Goal: Check status: Check status

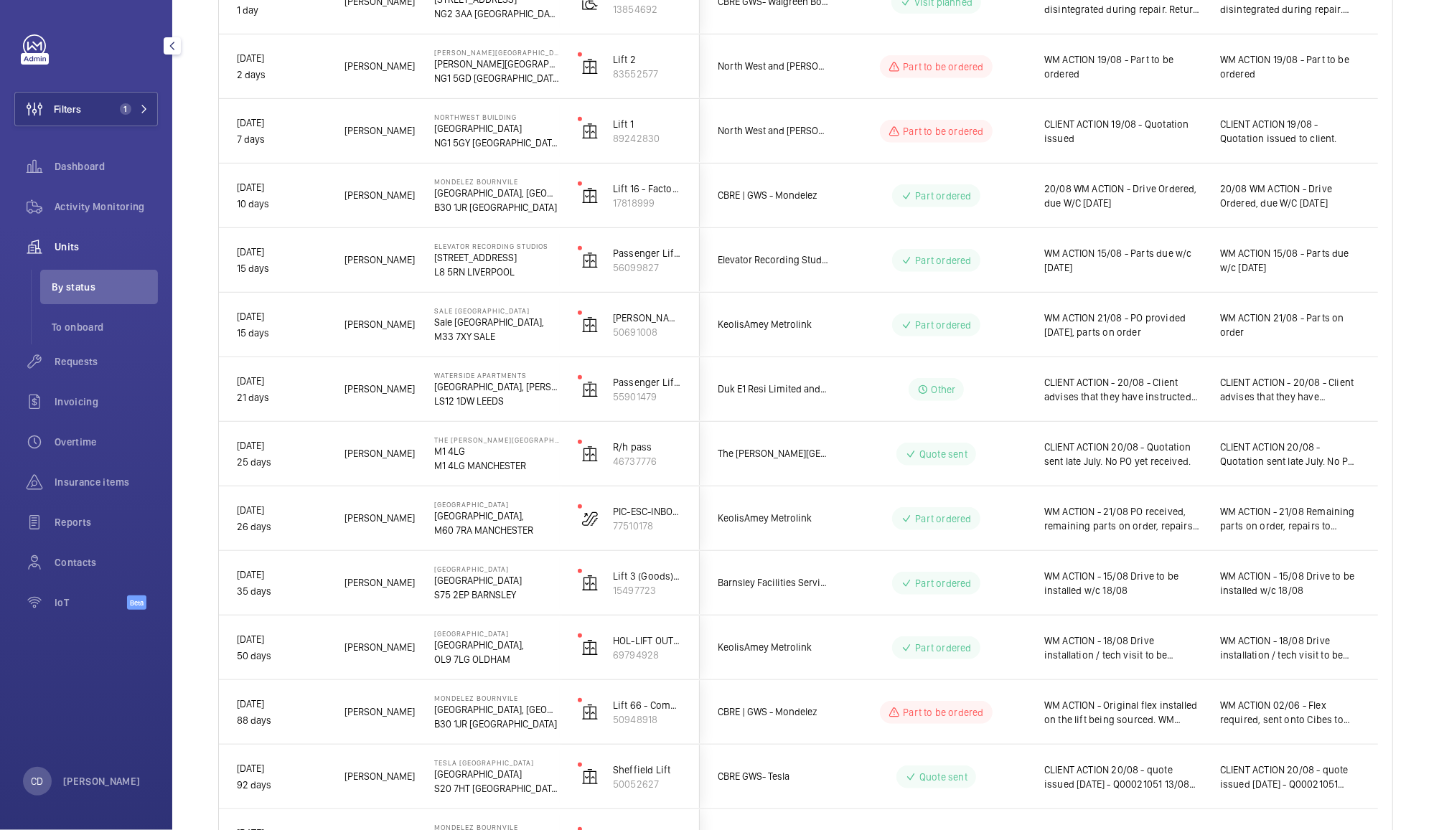
scroll to position [494, 0]
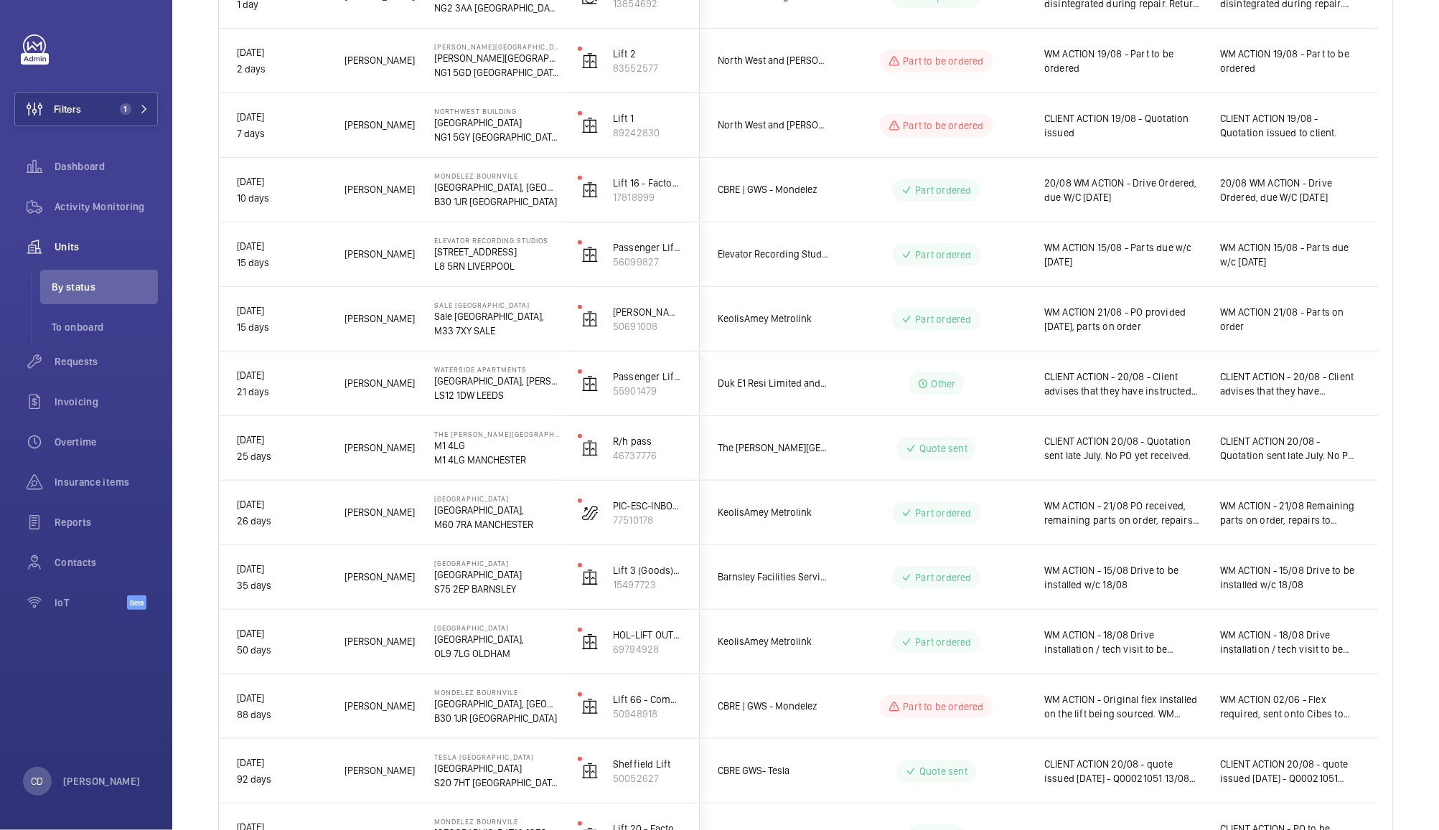
click at [1086, 454] on span "CLIENT ACTION 20/08 - Quotation sent late July. No PO yet received." at bounding box center [1122, 448] width 157 height 29
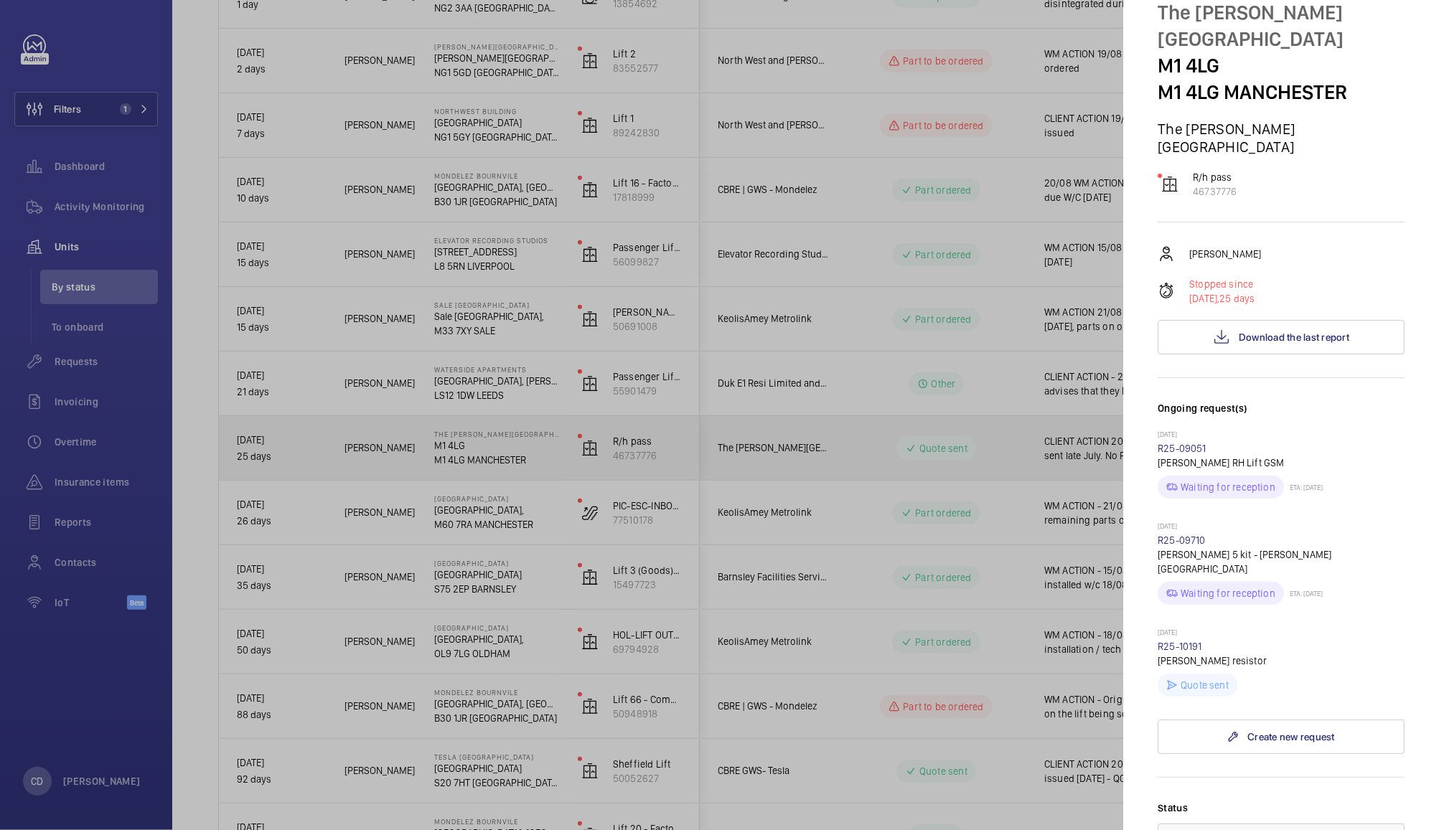
scroll to position [95, 0]
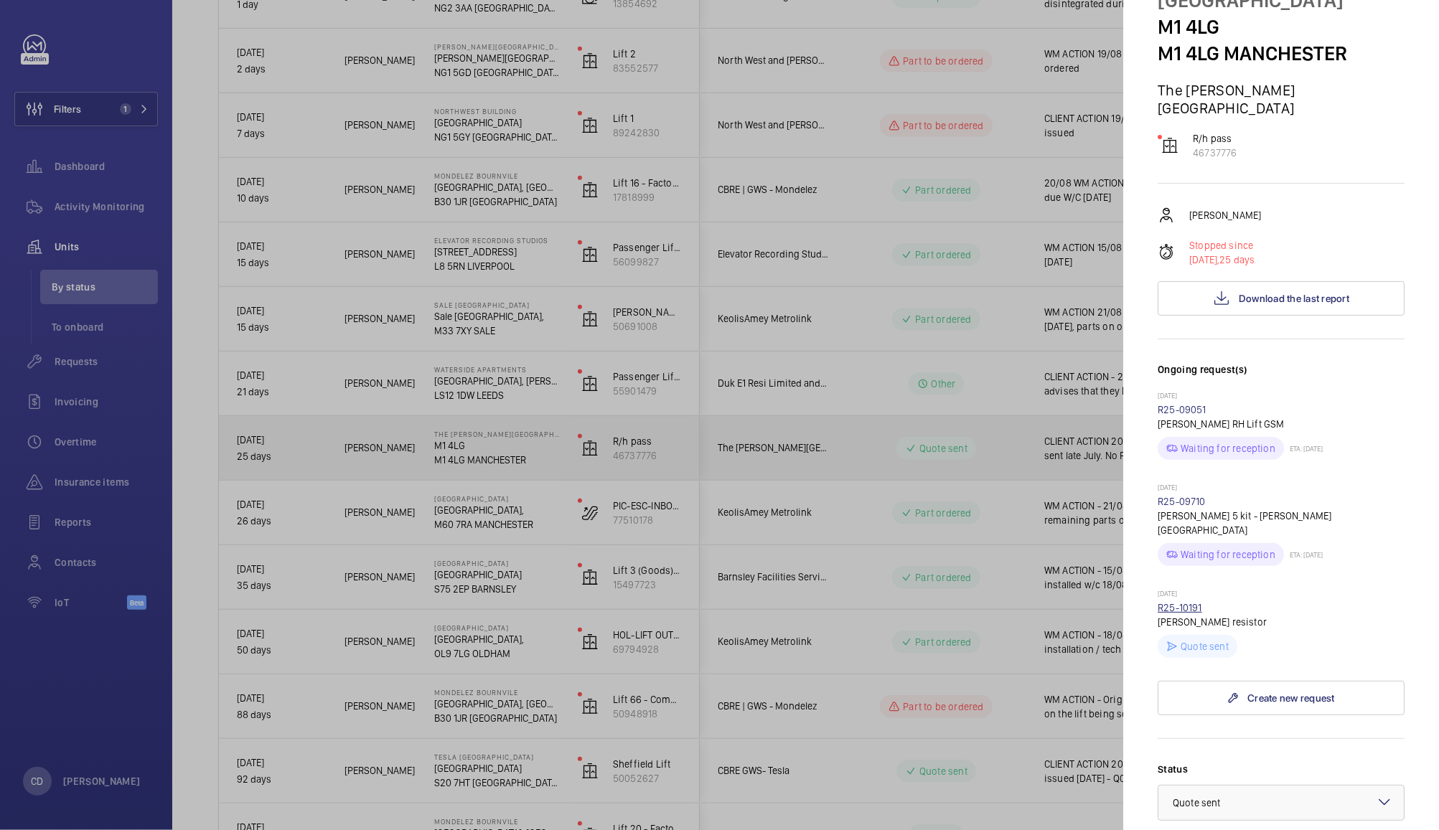
click at [1186, 602] on link "R25-10191" at bounding box center [1180, 607] width 44 height 11
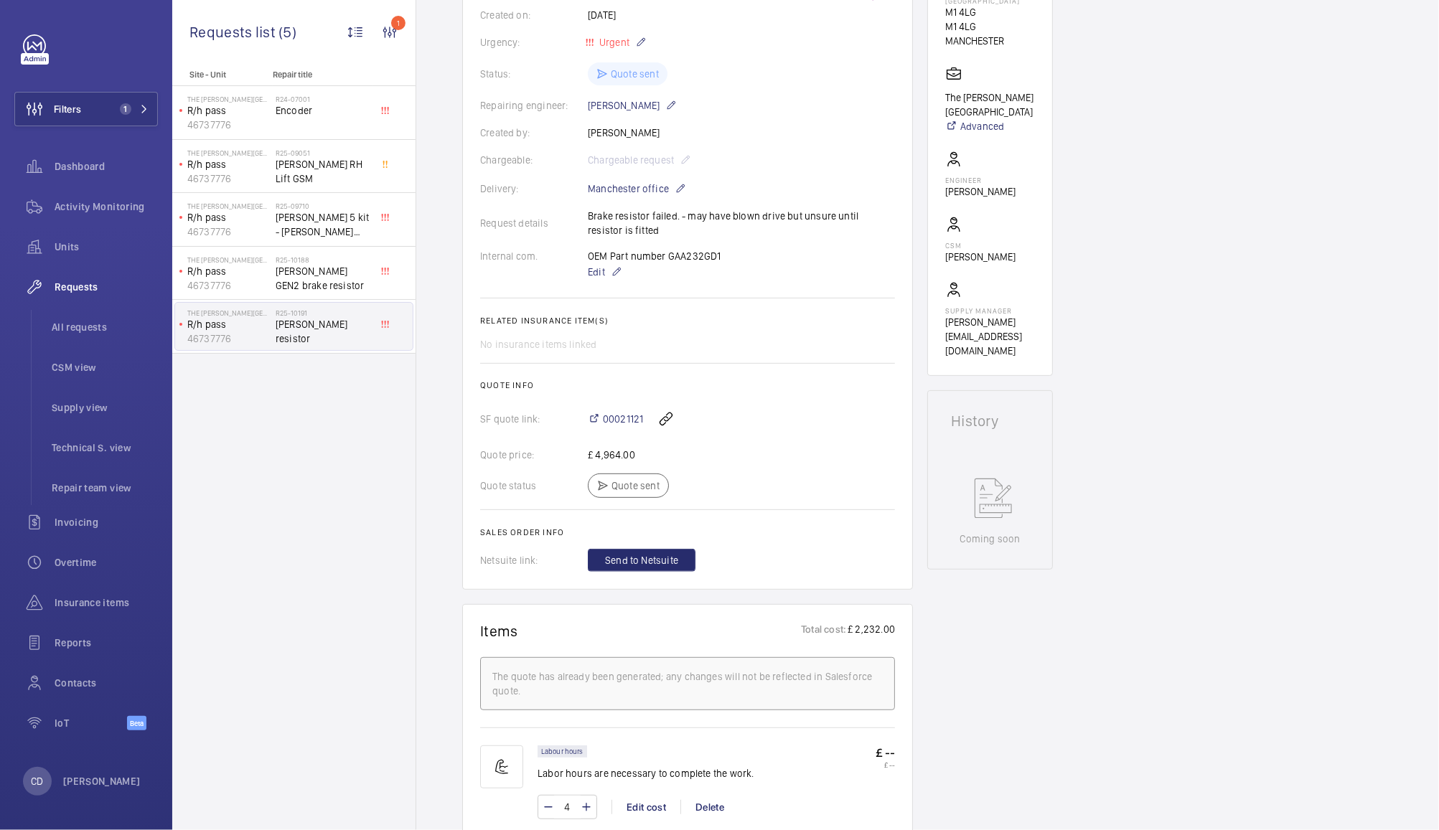
scroll to position [289, 0]
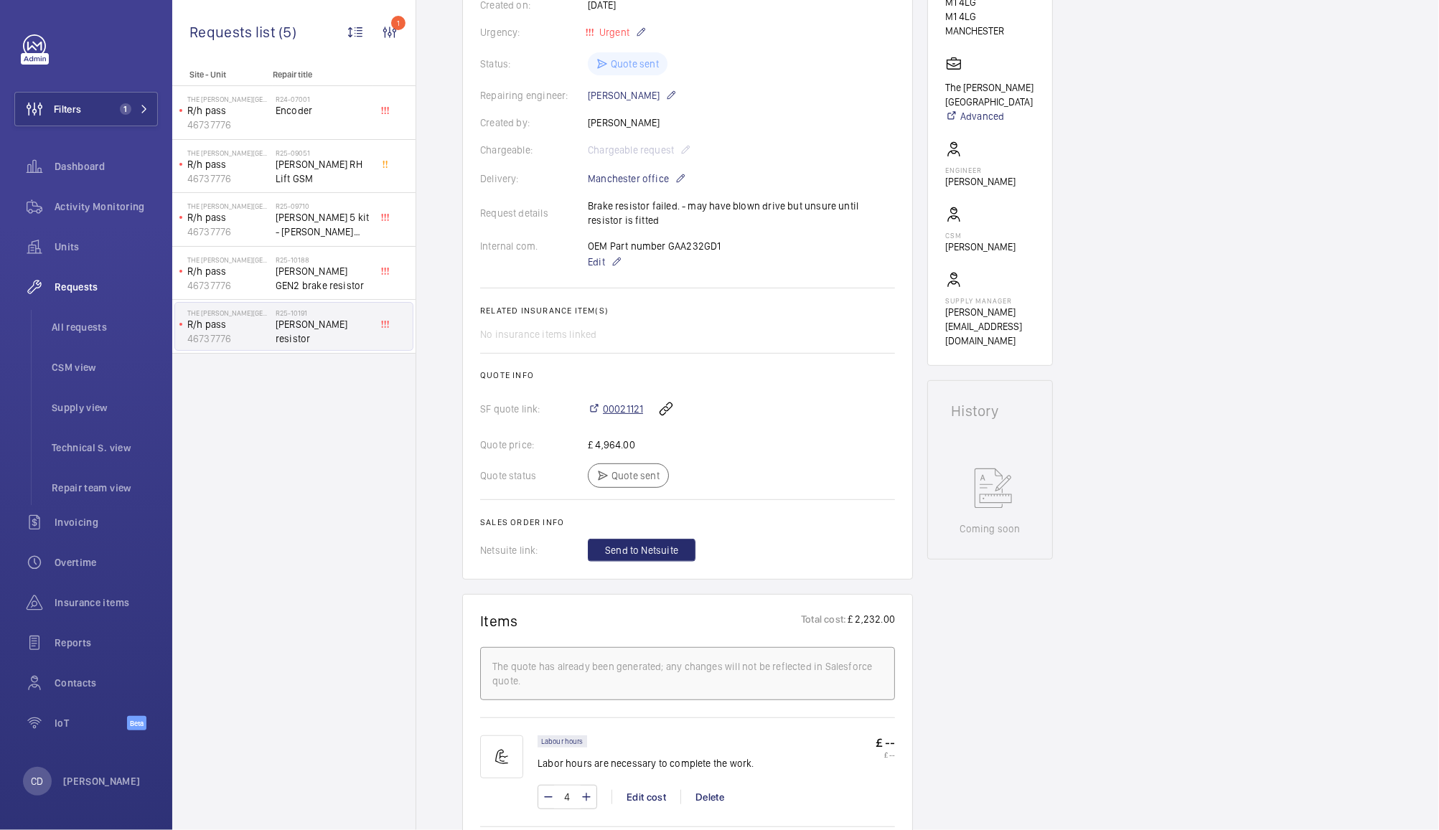
click at [616, 409] on span "00021121" at bounding box center [623, 409] width 40 height 14
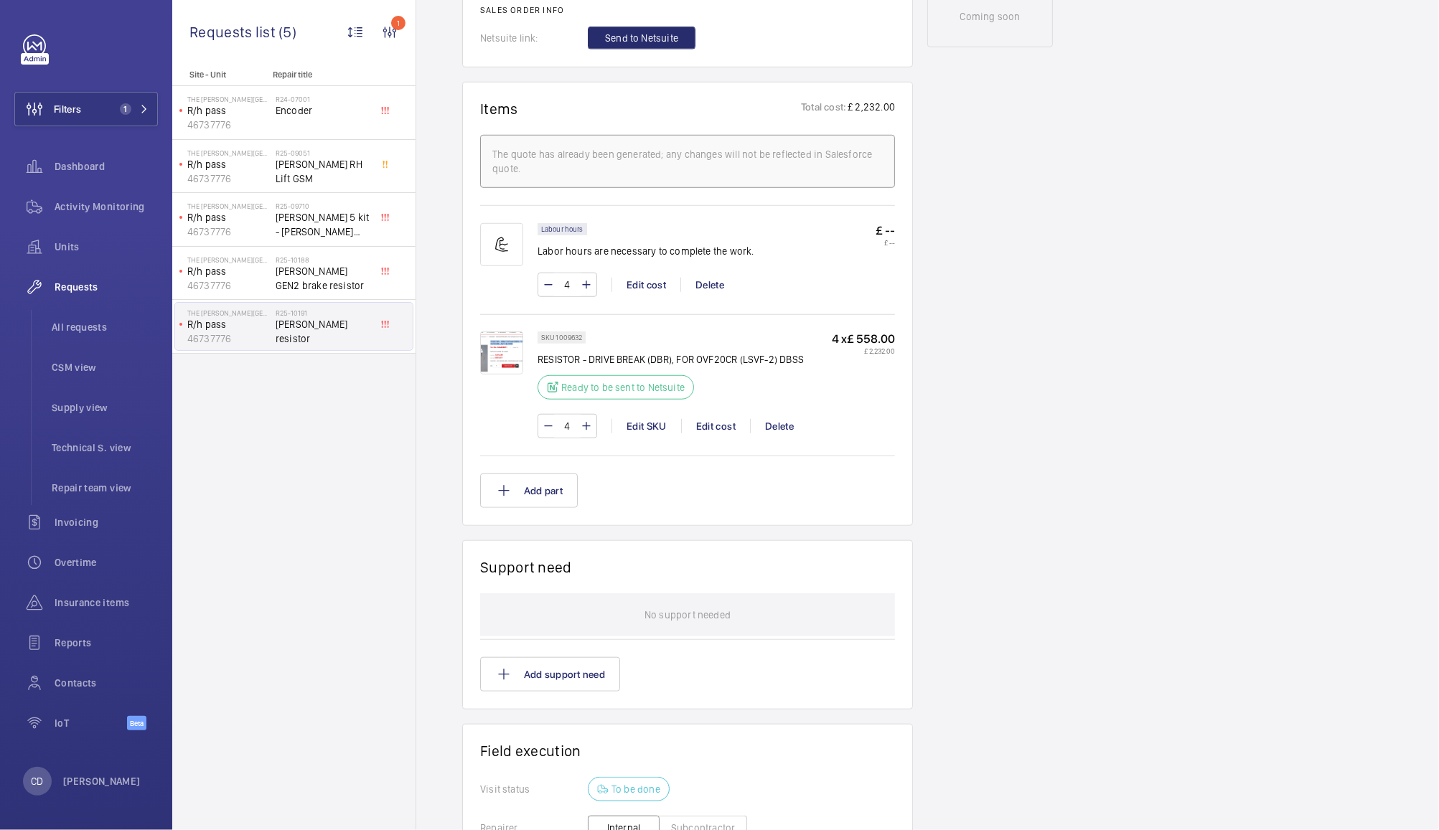
scroll to position [821, 0]
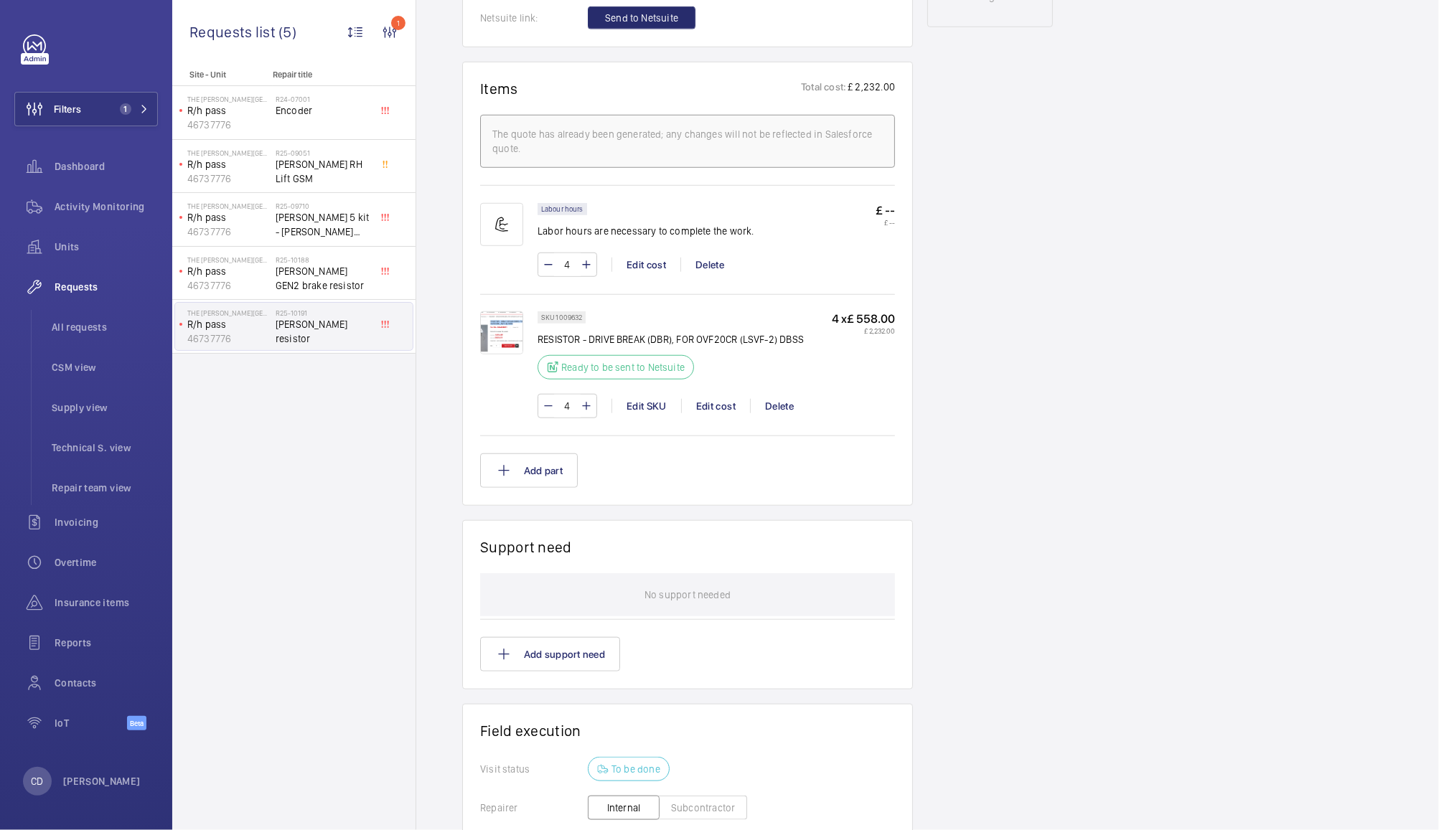
click at [521, 323] on img at bounding box center [501, 332] width 43 height 43
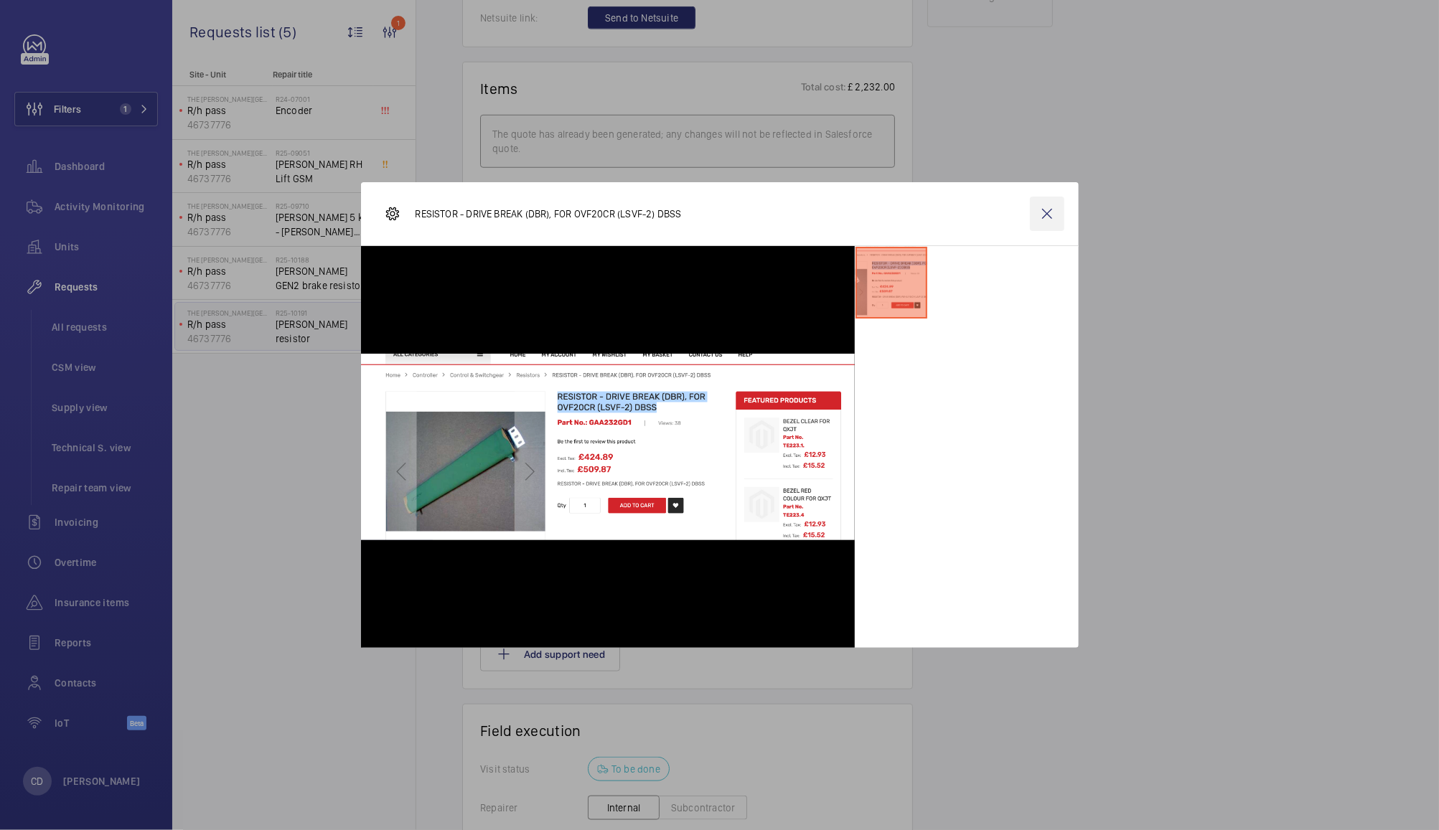
click at [1047, 220] on wm-front-icon-button at bounding box center [1047, 214] width 34 height 34
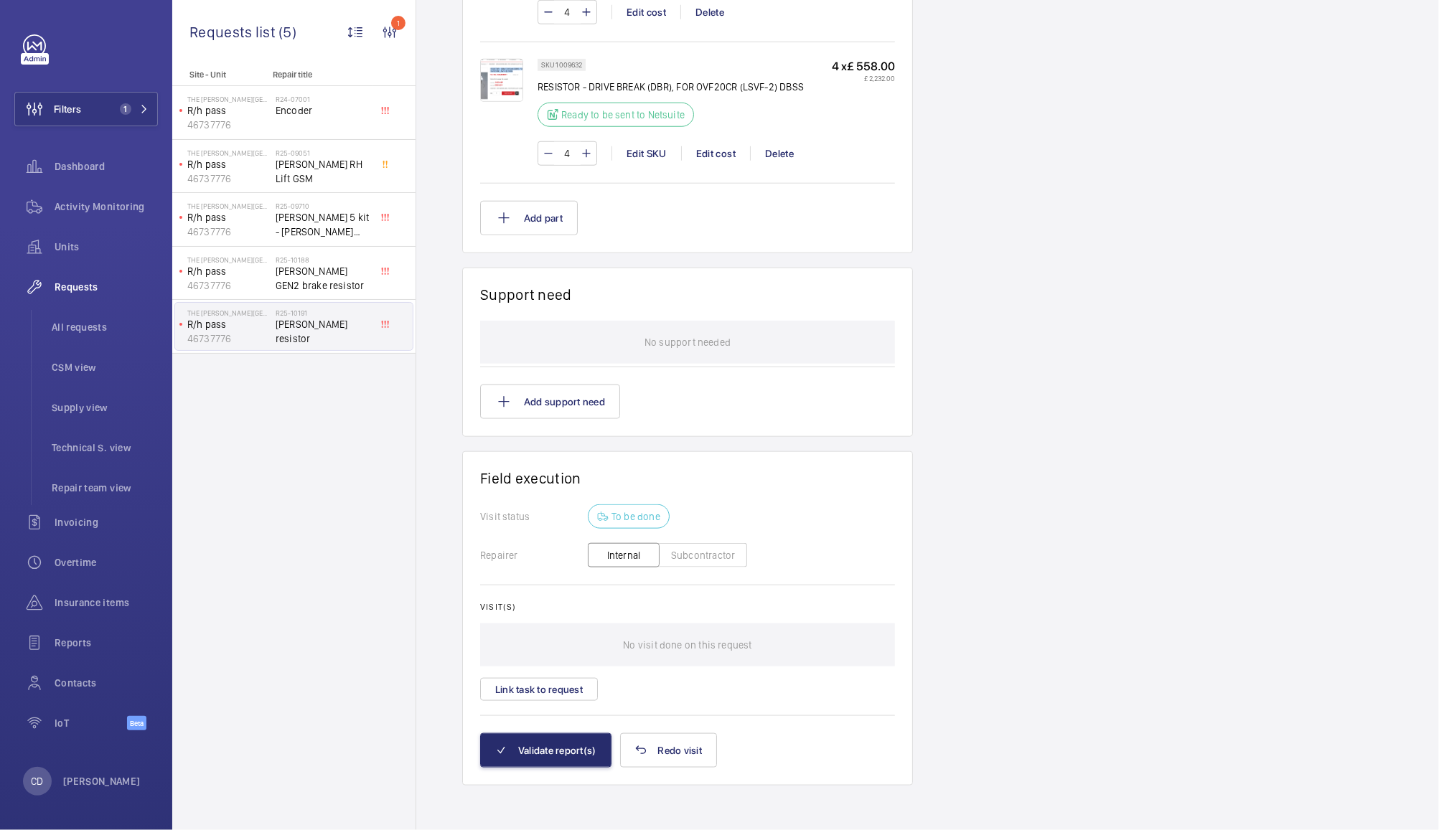
scroll to position [1074, 0]
click at [332, 281] on span "Otis GEN2 brake resistor" at bounding box center [323, 278] width 95 height 29
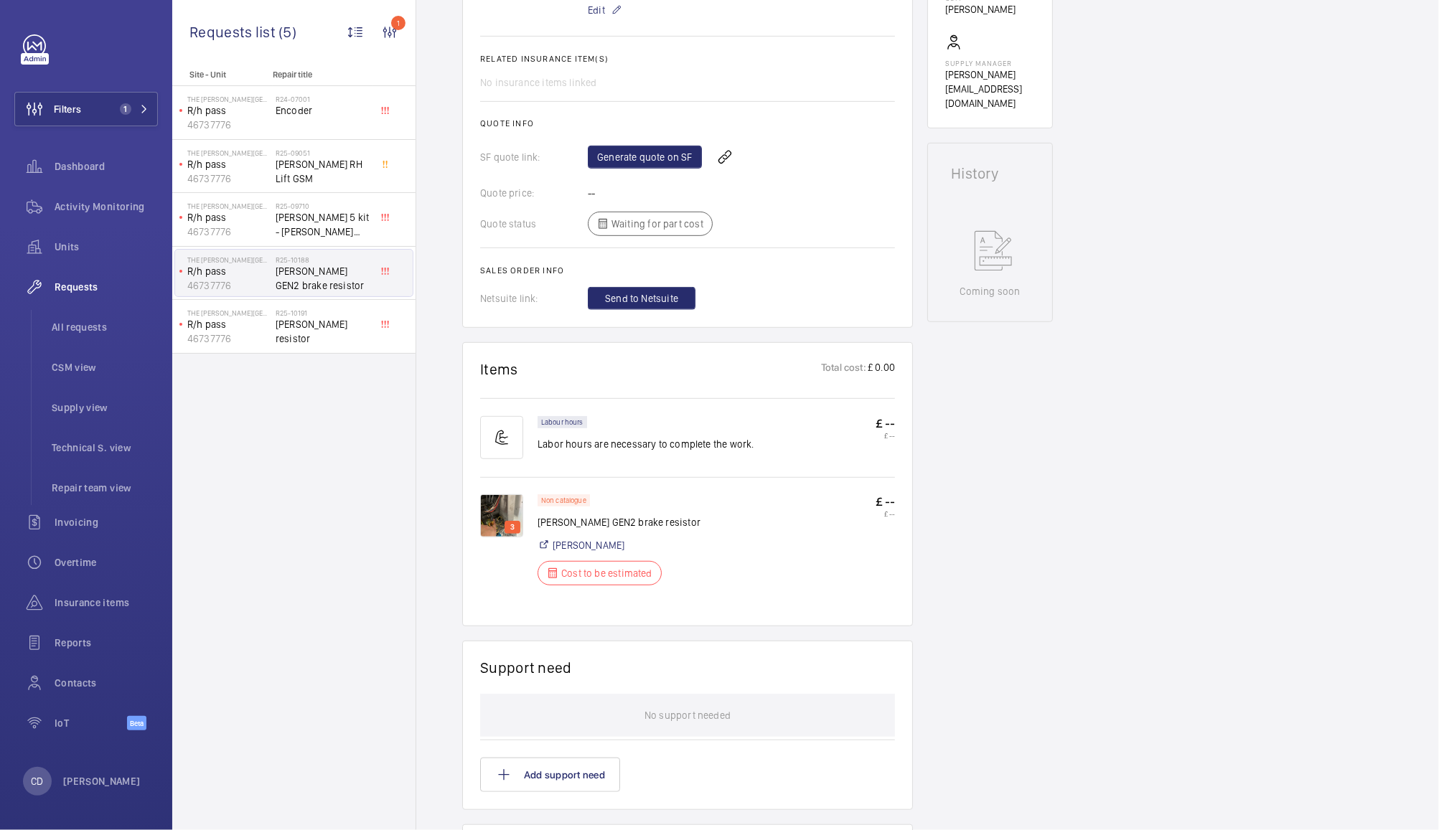
scroll to position [540, 0]
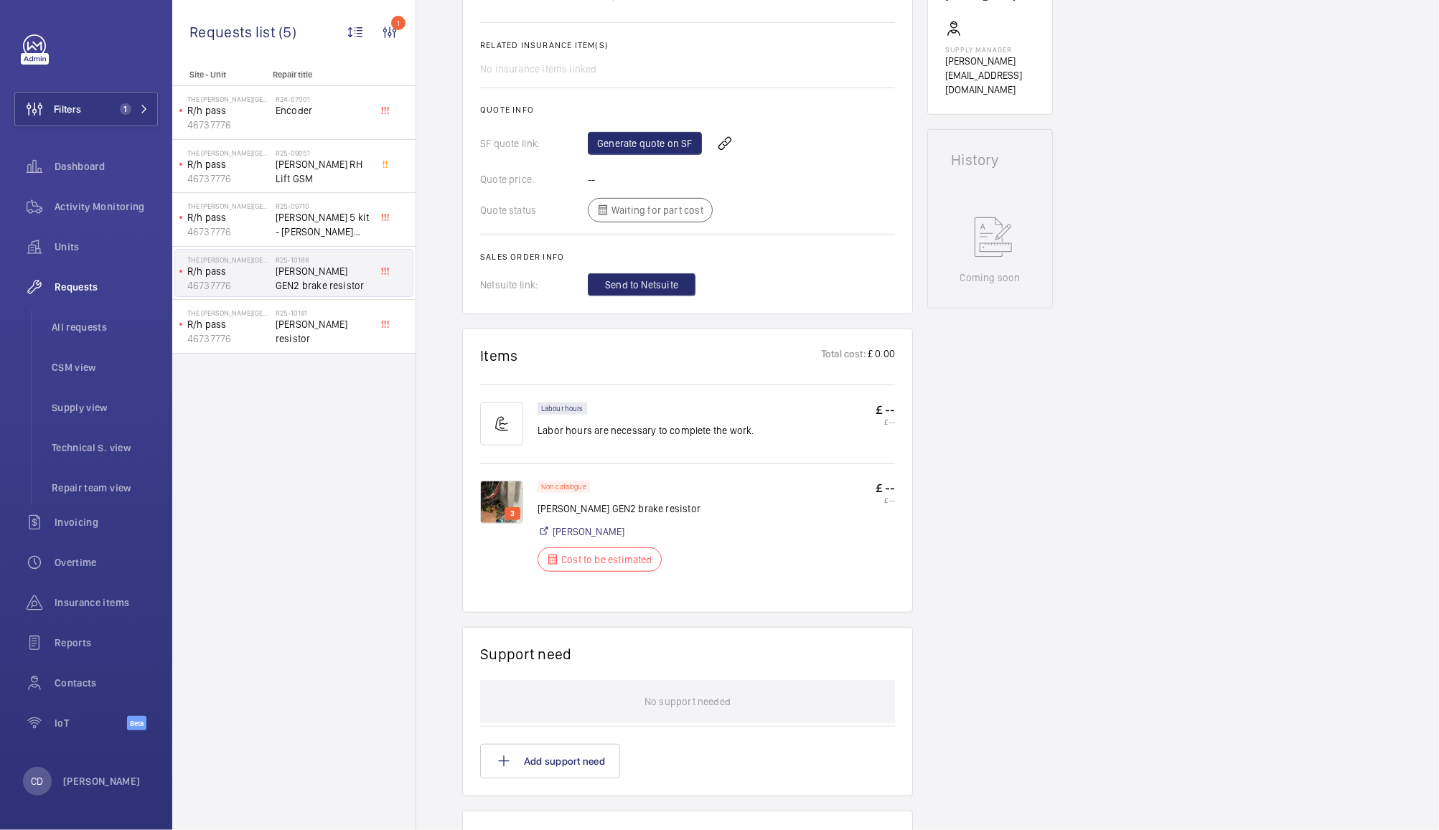
click at [494, 497] on img at bounding box center [501, 502] width 43 height 43
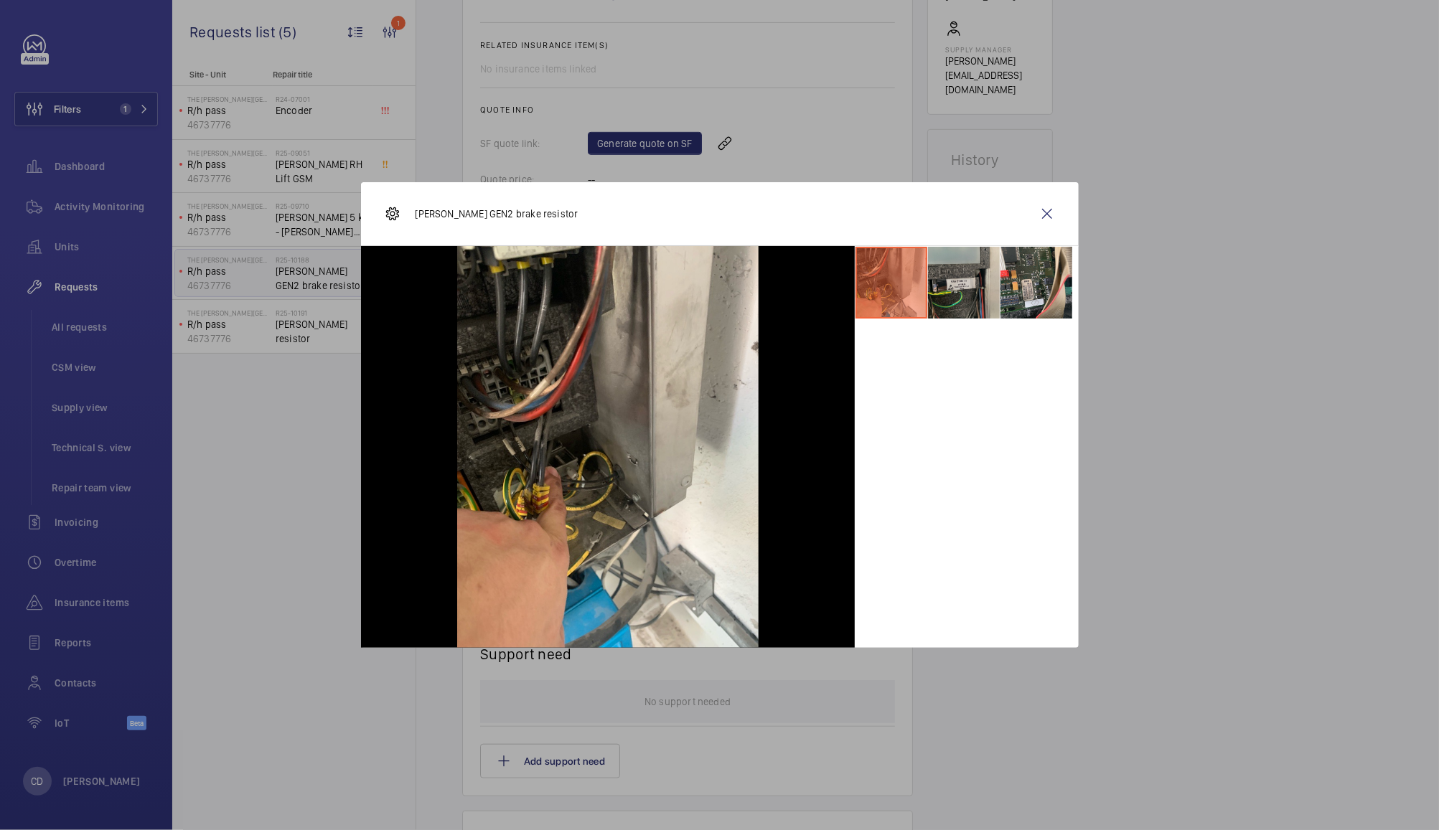
click at [956, 280] on li at bounding box center [964, 283] width 72 height 72
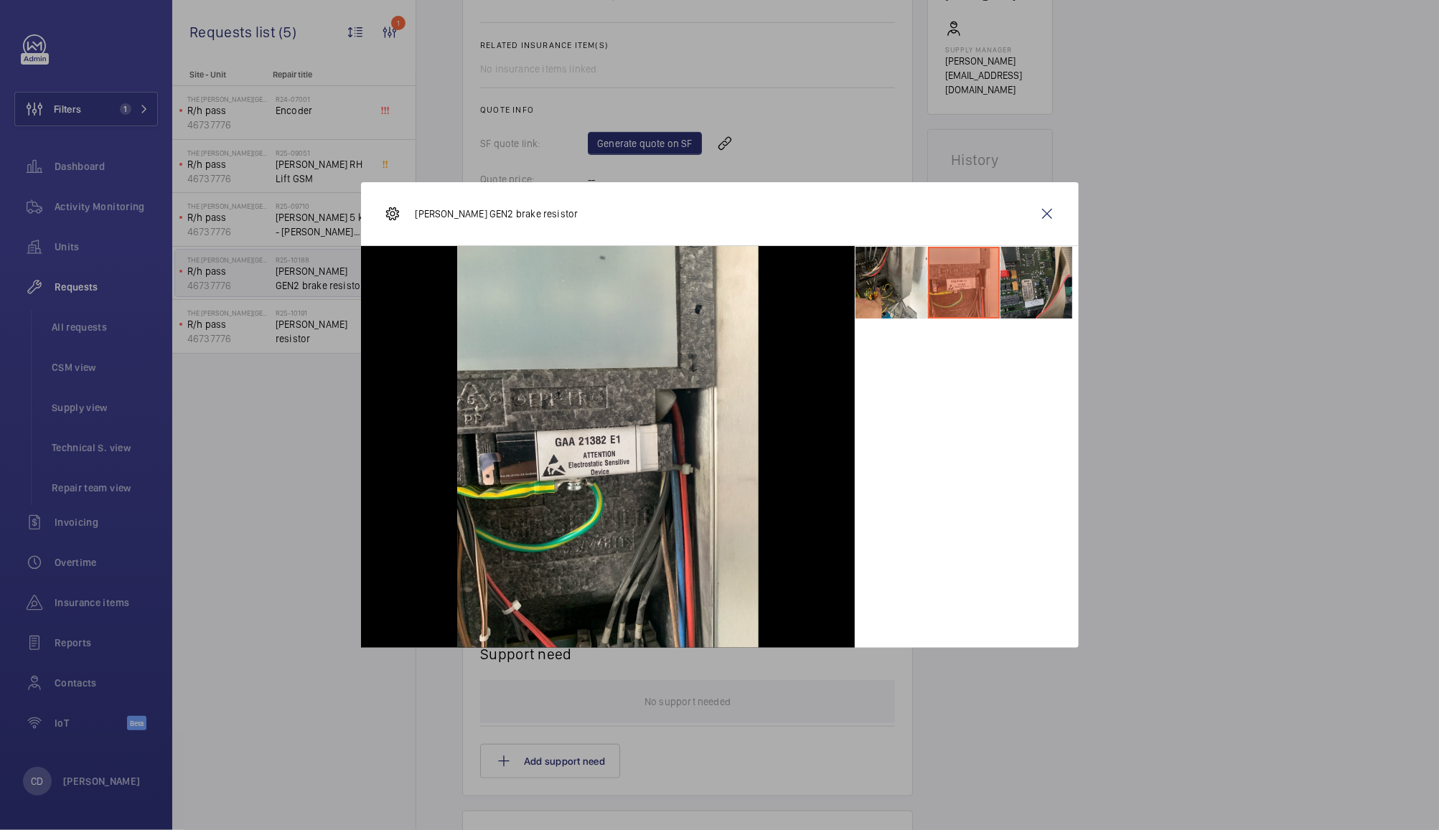
click at [1035, 272] on li at bounding box center [1036, 283] width 72 height 72
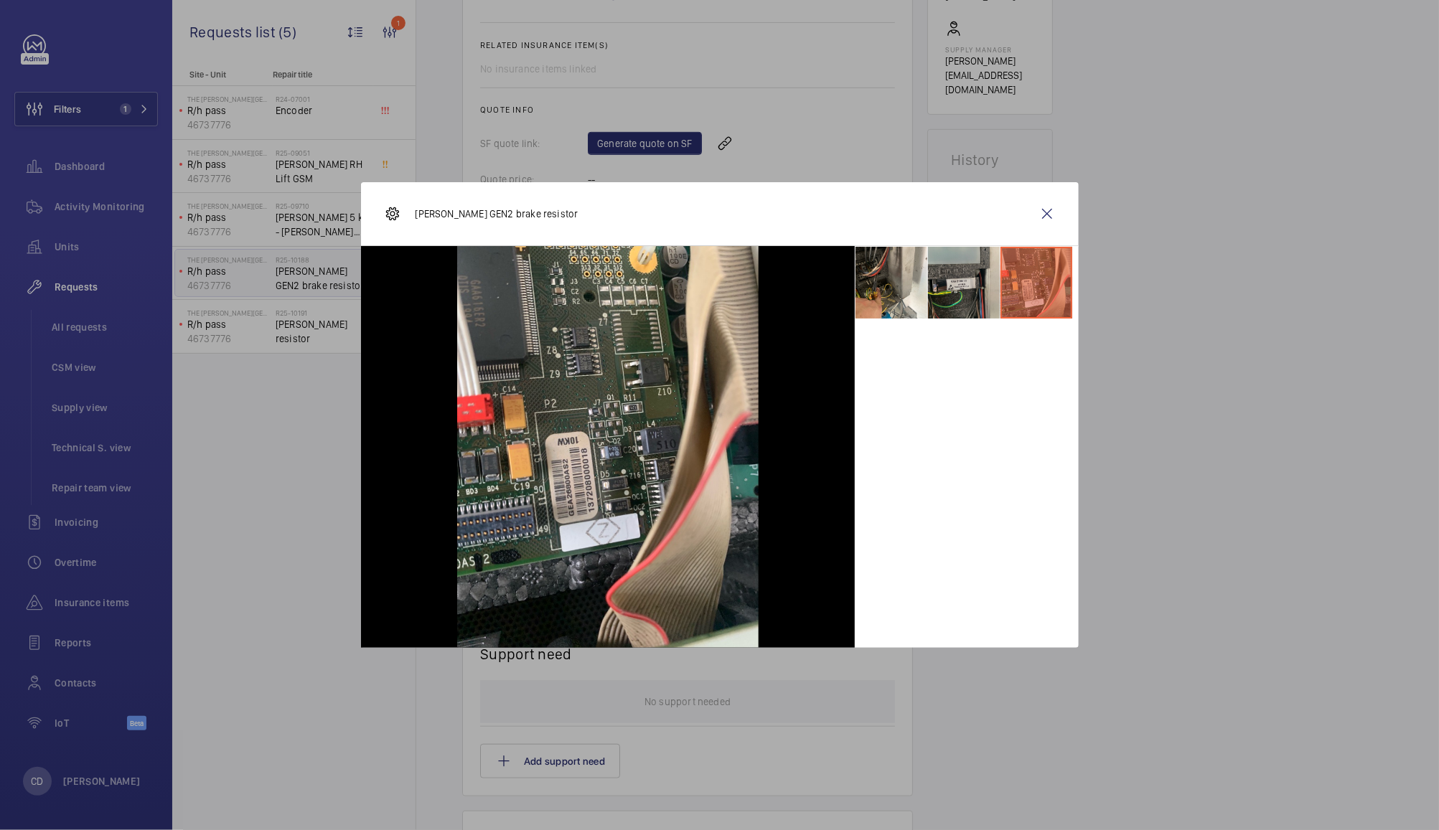
click at [960, 272] on li at bounding box center [964, 283] width 72 height 72
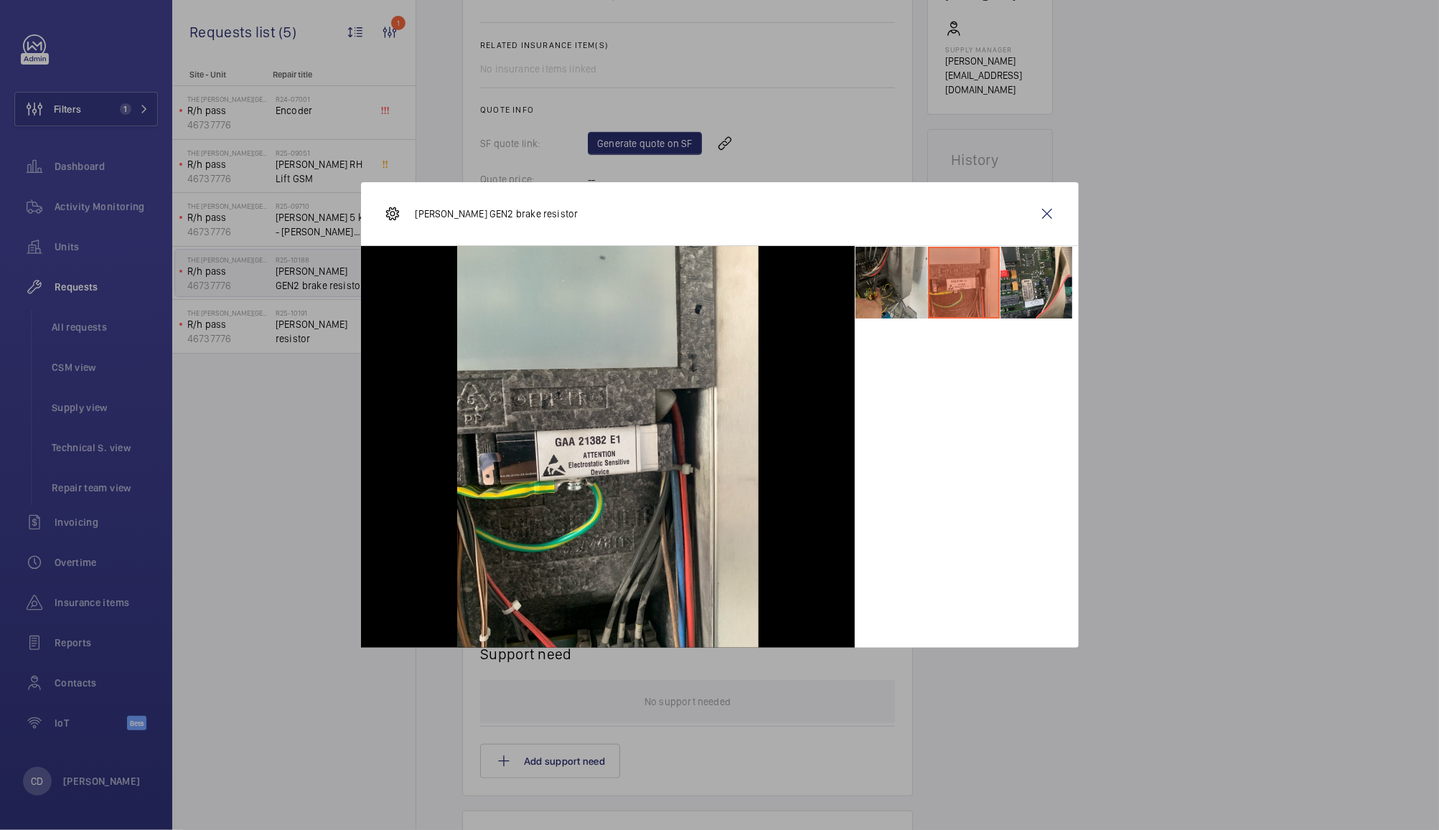
click at [900, 289] on li at bounding box center [891, 283] width 72 height 72
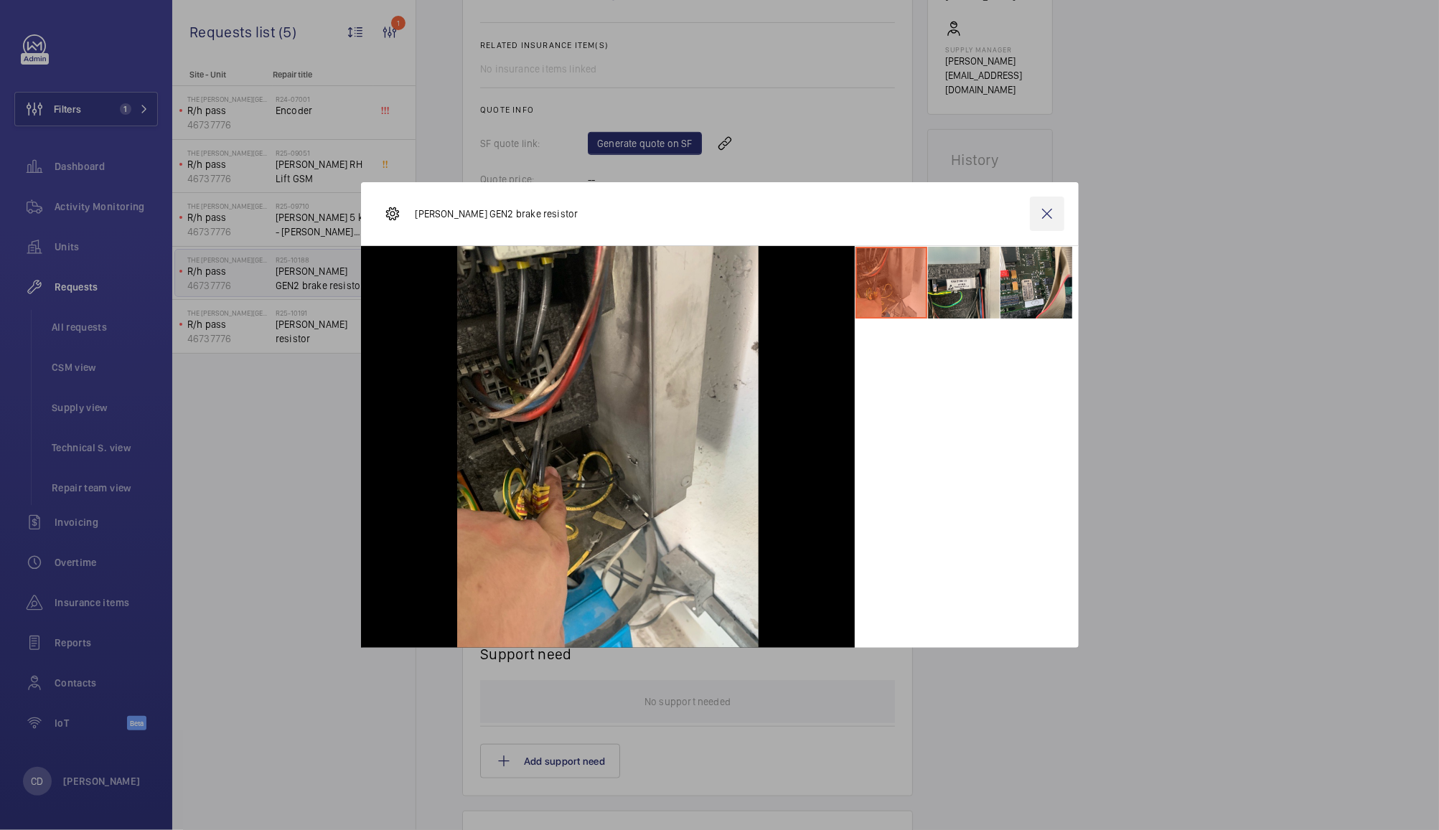
click at [1033, 220] on wm-front-icon-button at bounding box center [1047, 214] width 34 height 34
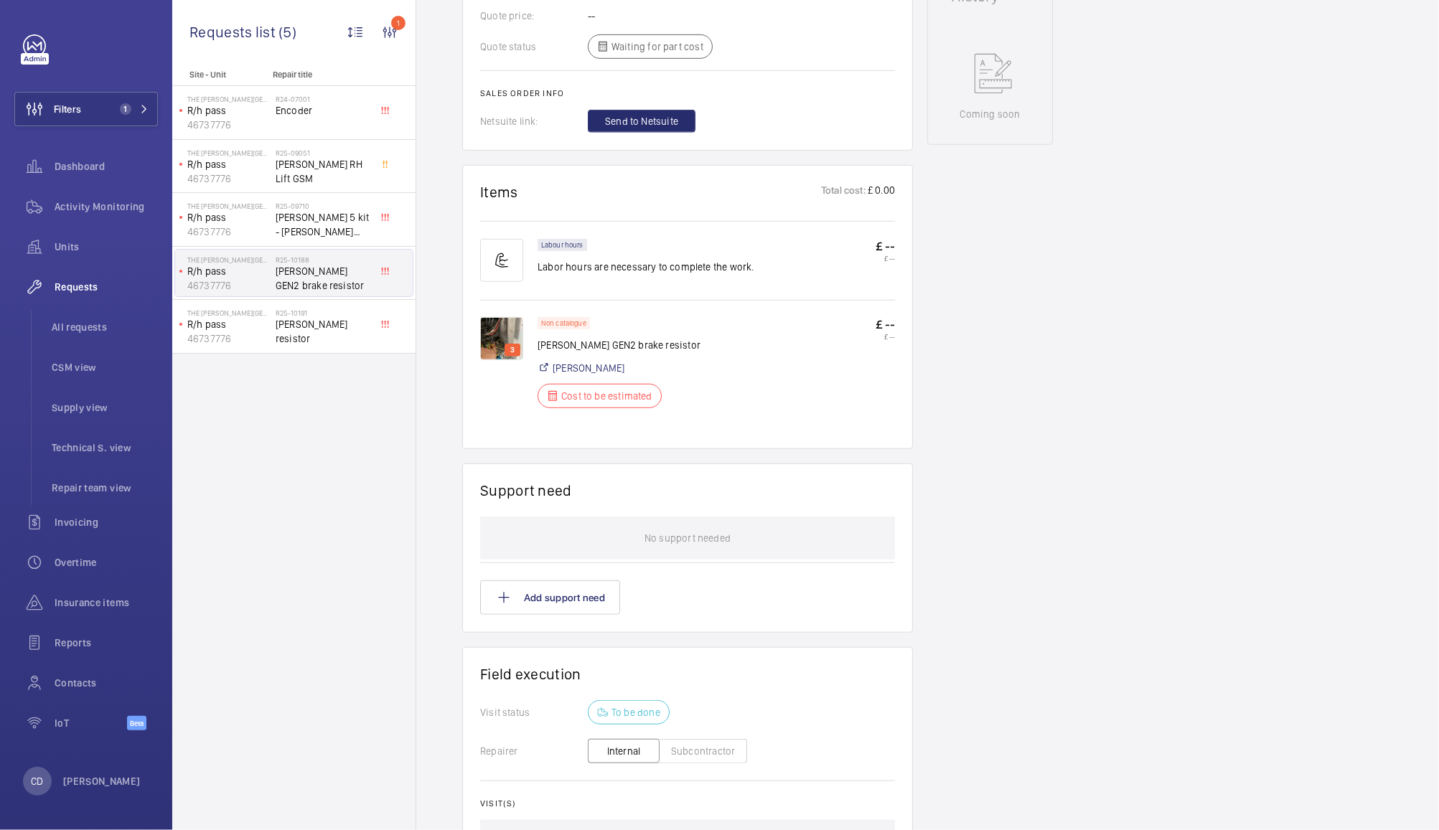
scroll to position [746, 0]
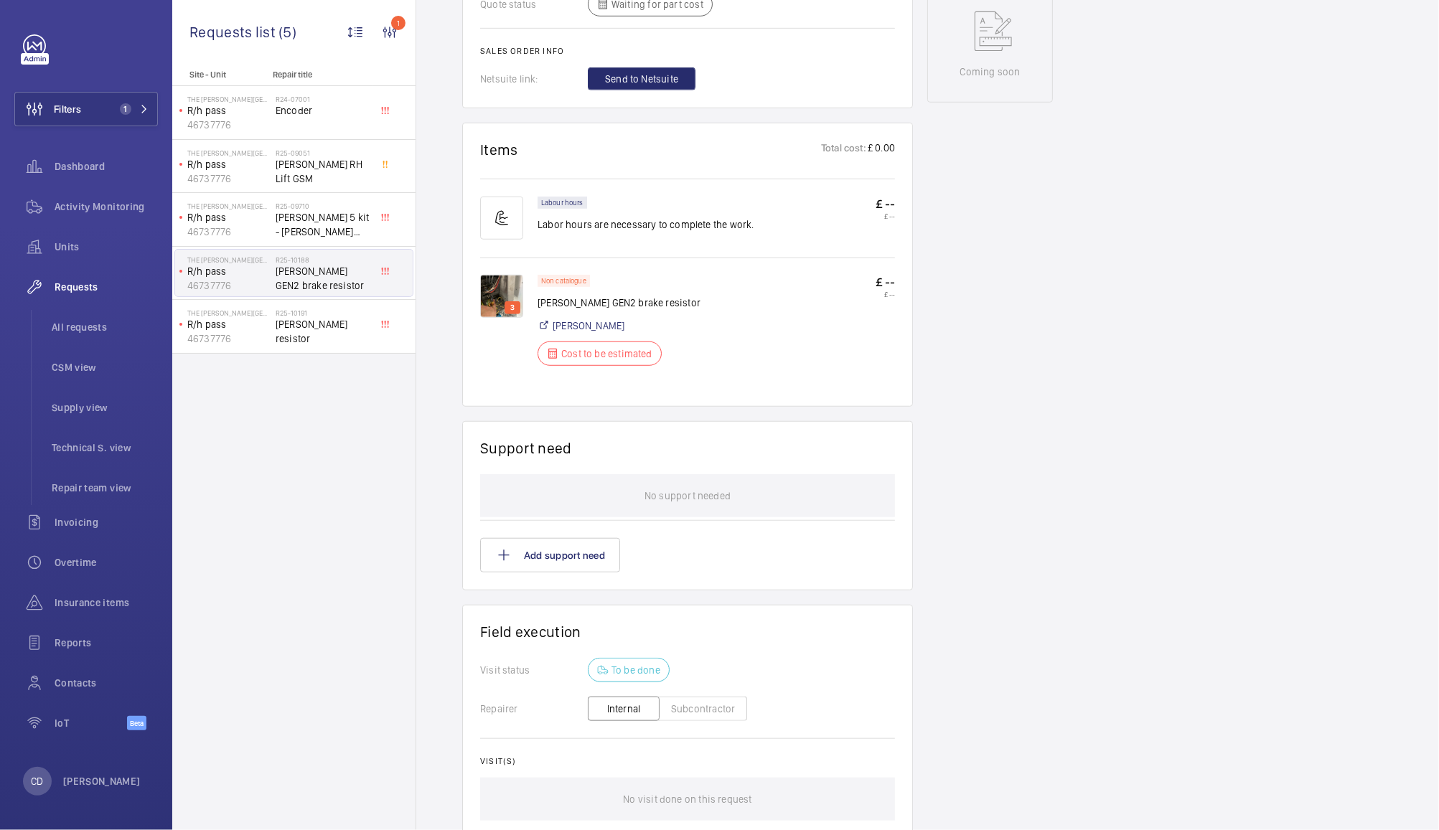
click at [484, 300] on img at bounding box center [501, 296] width 43 height 43
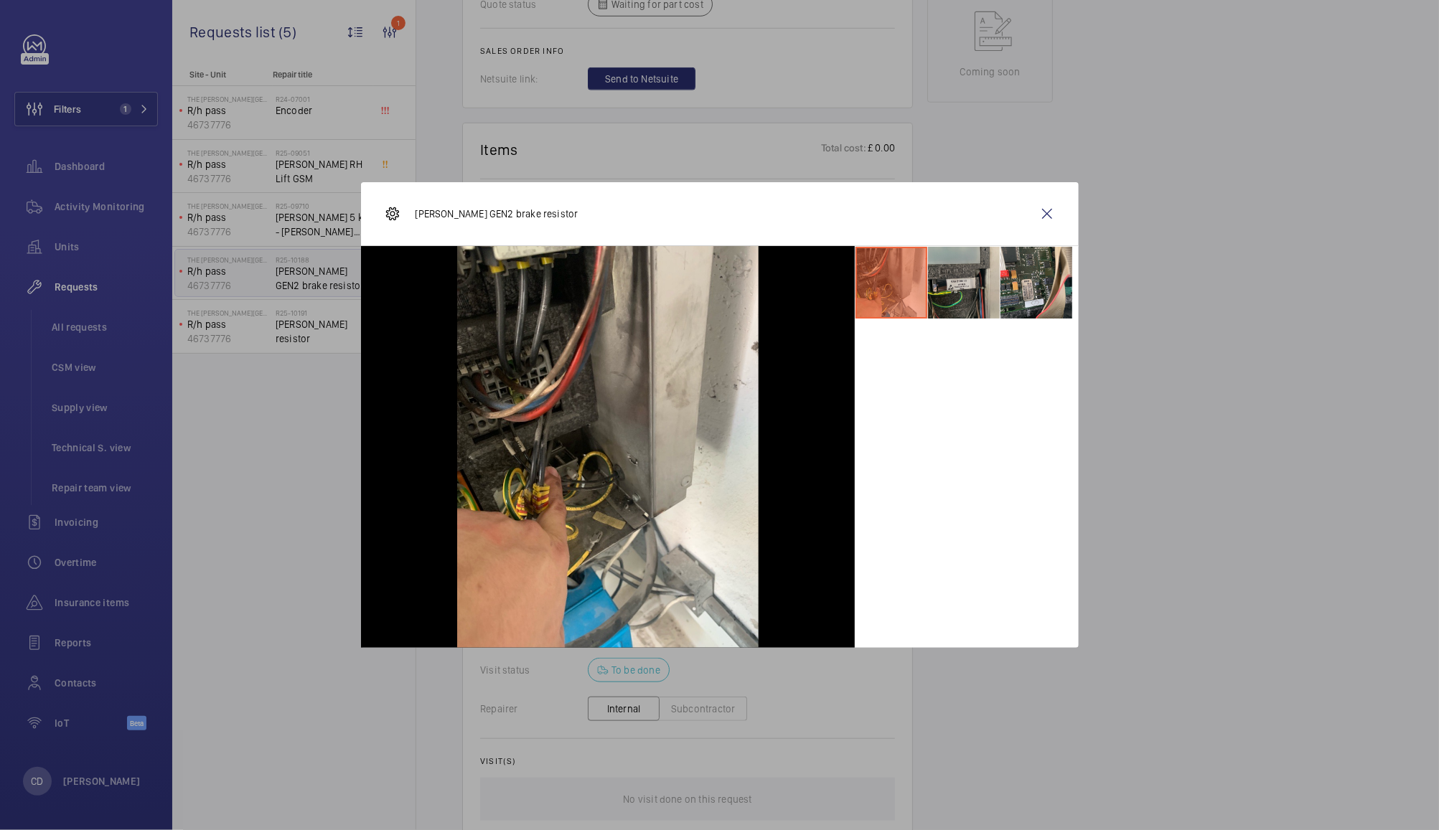
click at [958, 270] on li at bounding box center [964, 283] width 72 height 72
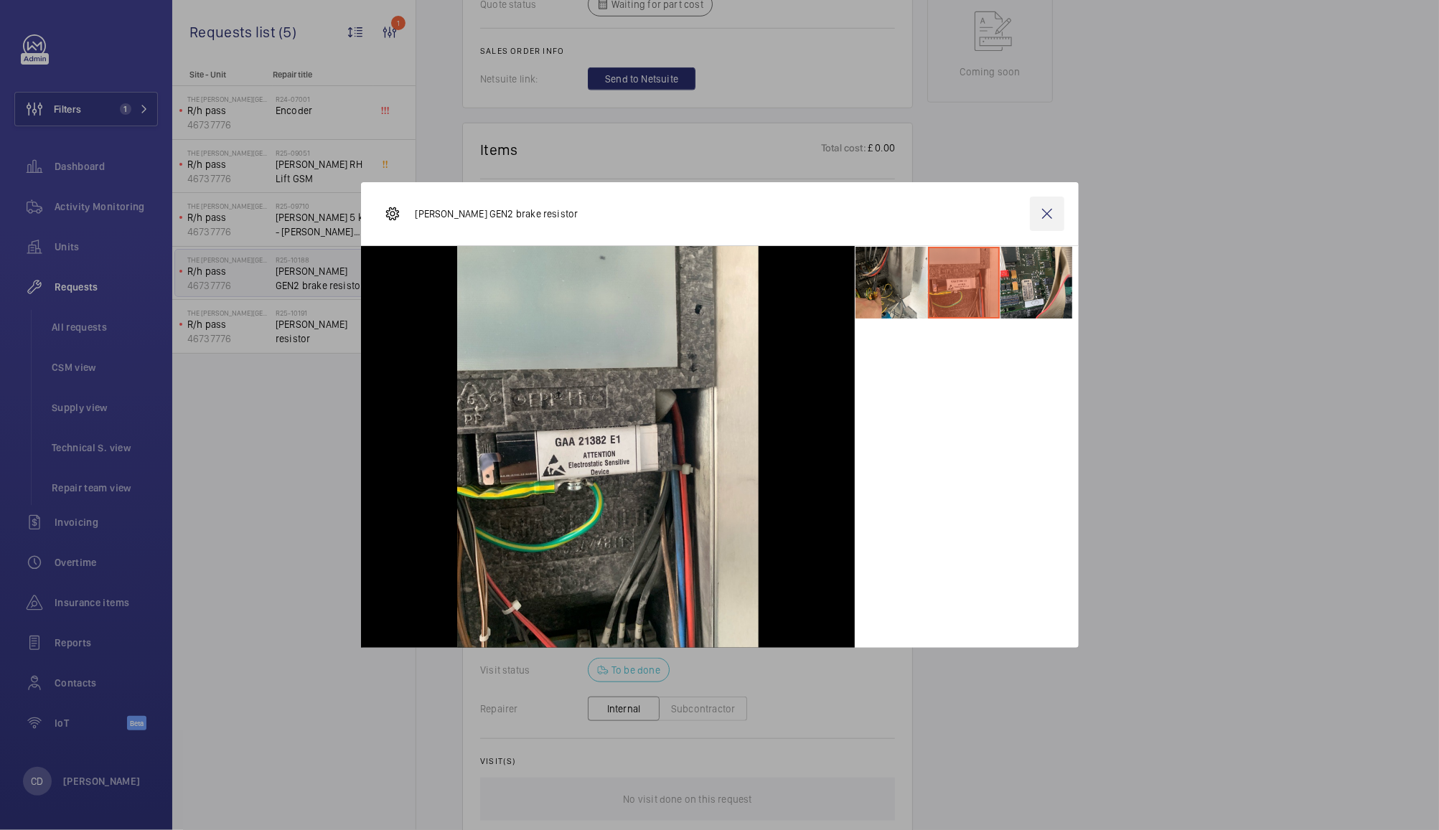
click at [1045, 212] on wm-front-icon-button at bounding box center [1047, 214] width 34 height 34
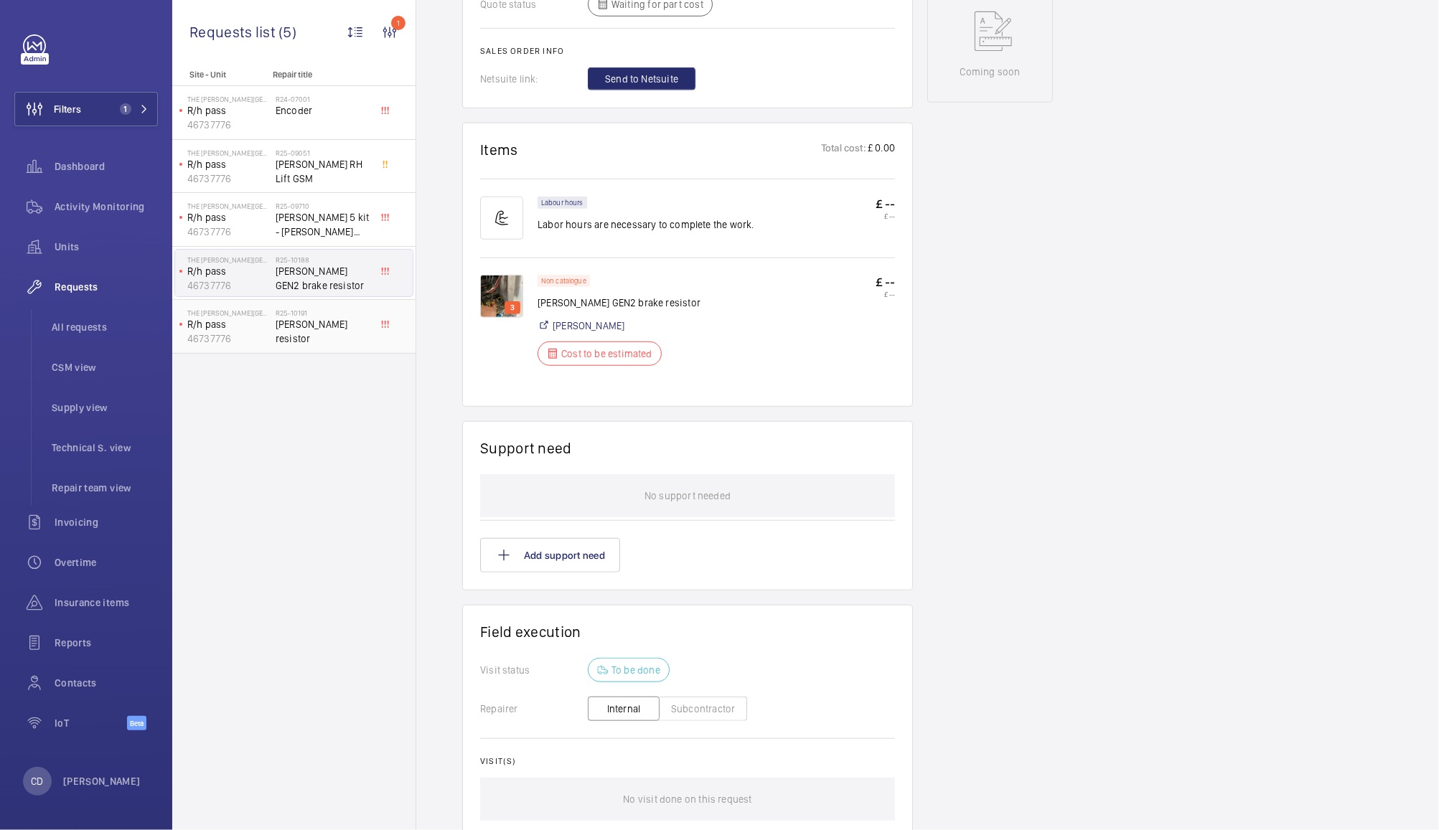
click at [326, 334] on div "R25-10191 Otis brake resistor" at bounding box center [323, 330] width 95 height 42
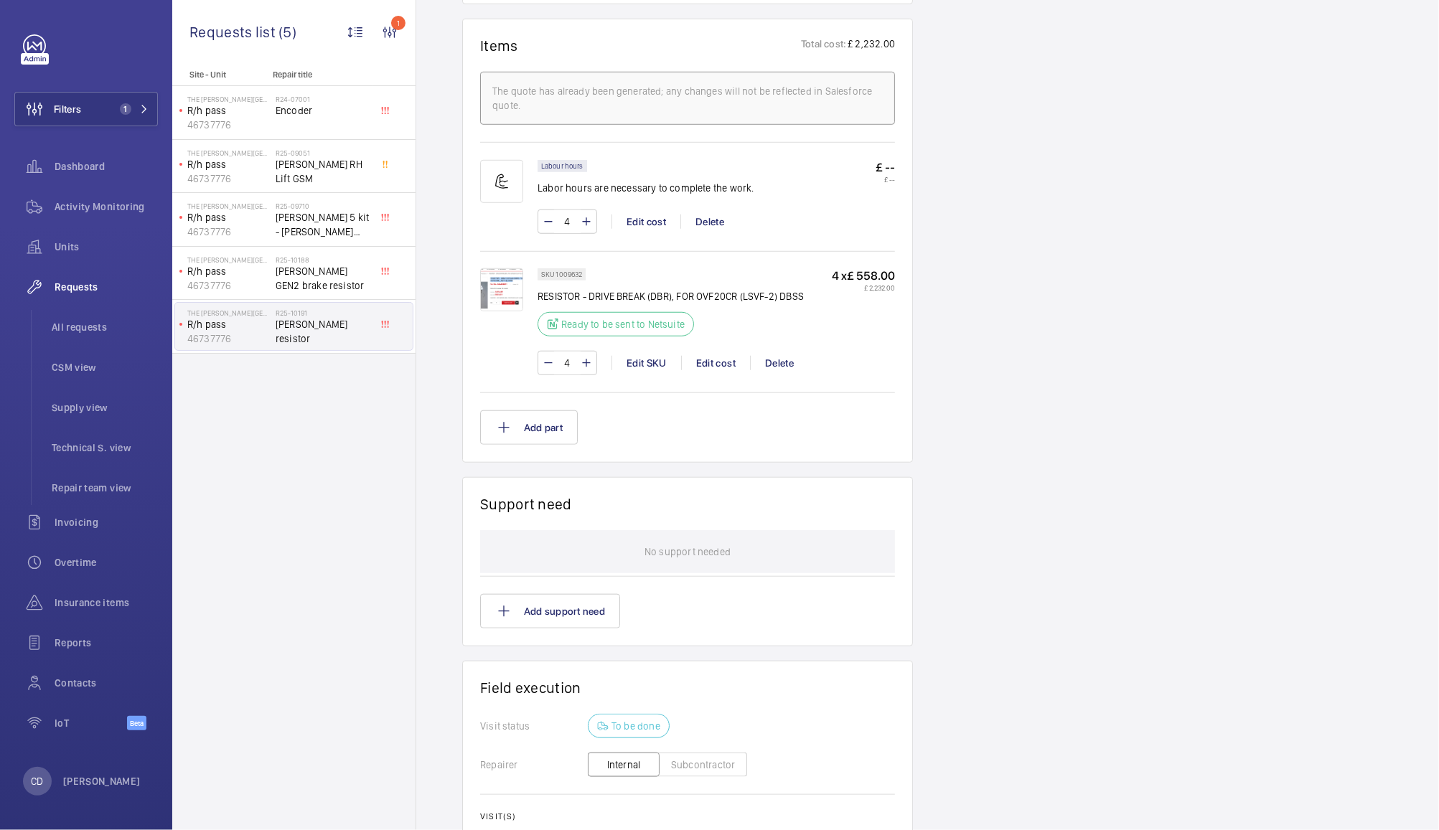
scroll to position [863, 0]
click at [322, 266] on span "Otis GEN2 brake resistor" at bounding box center [323, 278] width 95 height 29
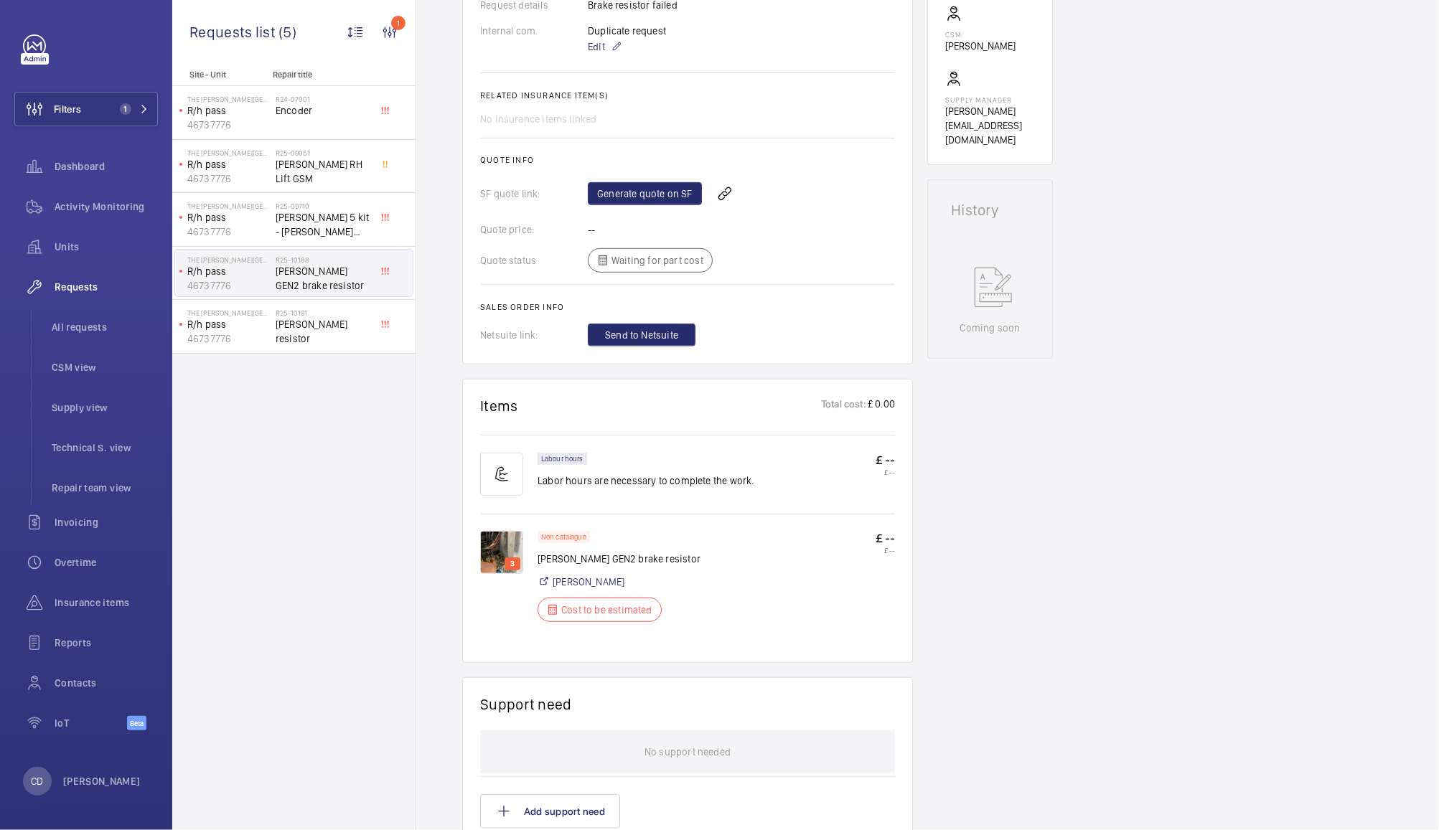
scroll to position [487, 0]
click at [497, 557] on img at bounding box center [501, 555] width 43 height 43
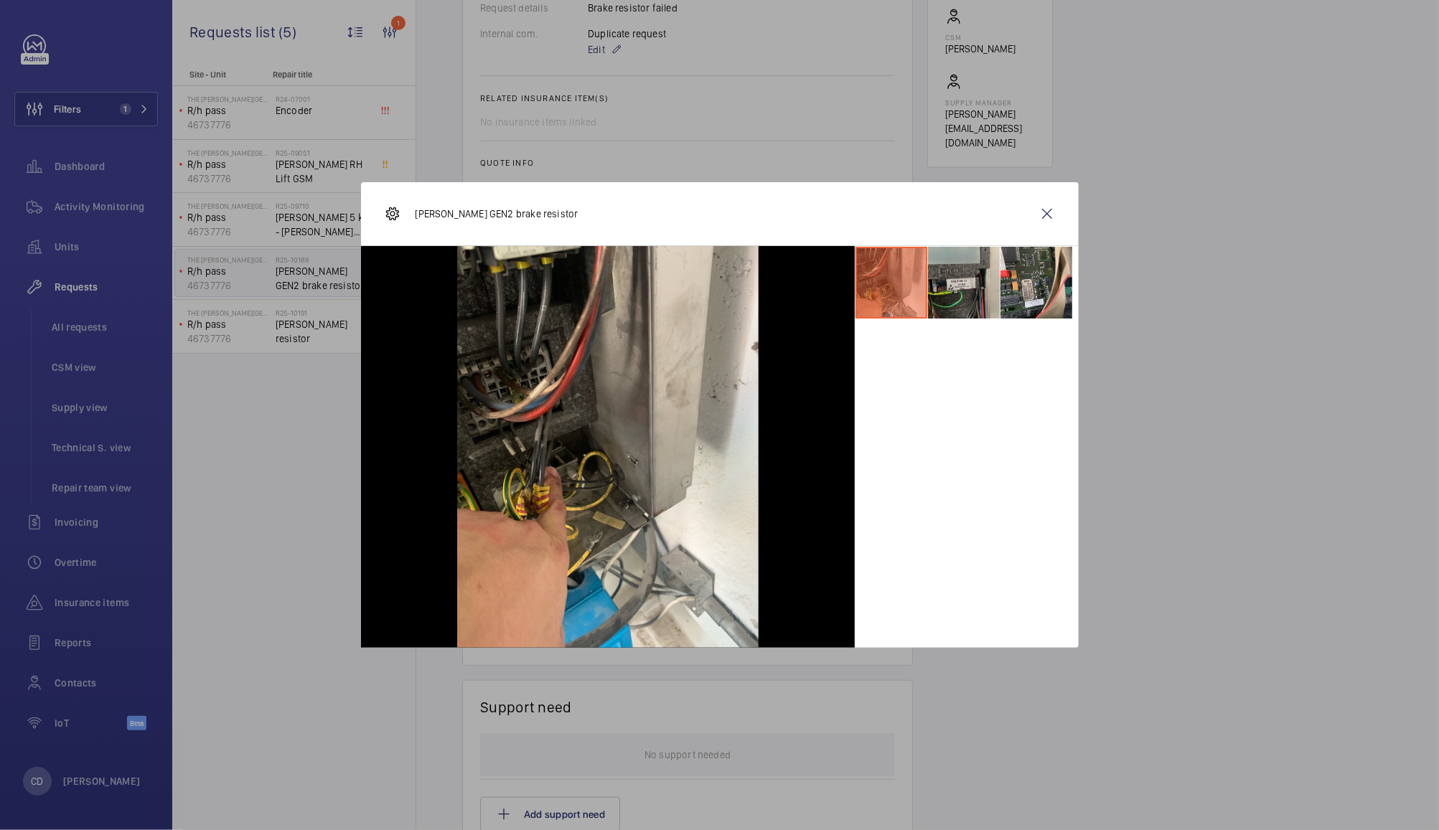
click at [965, 293] on li at bounding box center [964, 283] width 72 height 72
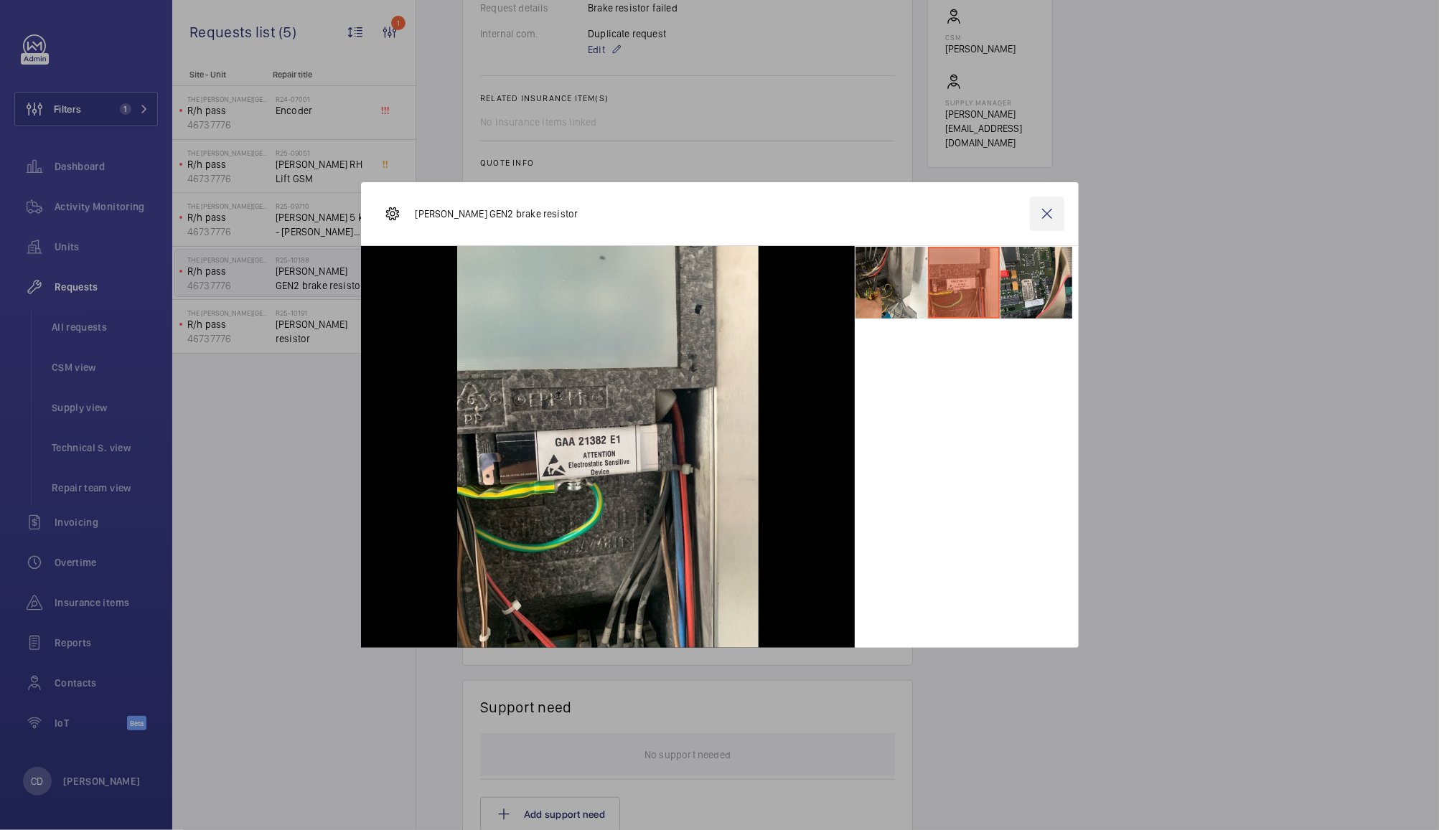
click at [1048, 215] on wm-front-icon-button at bounding box center [1047, 214] width 34 height 34
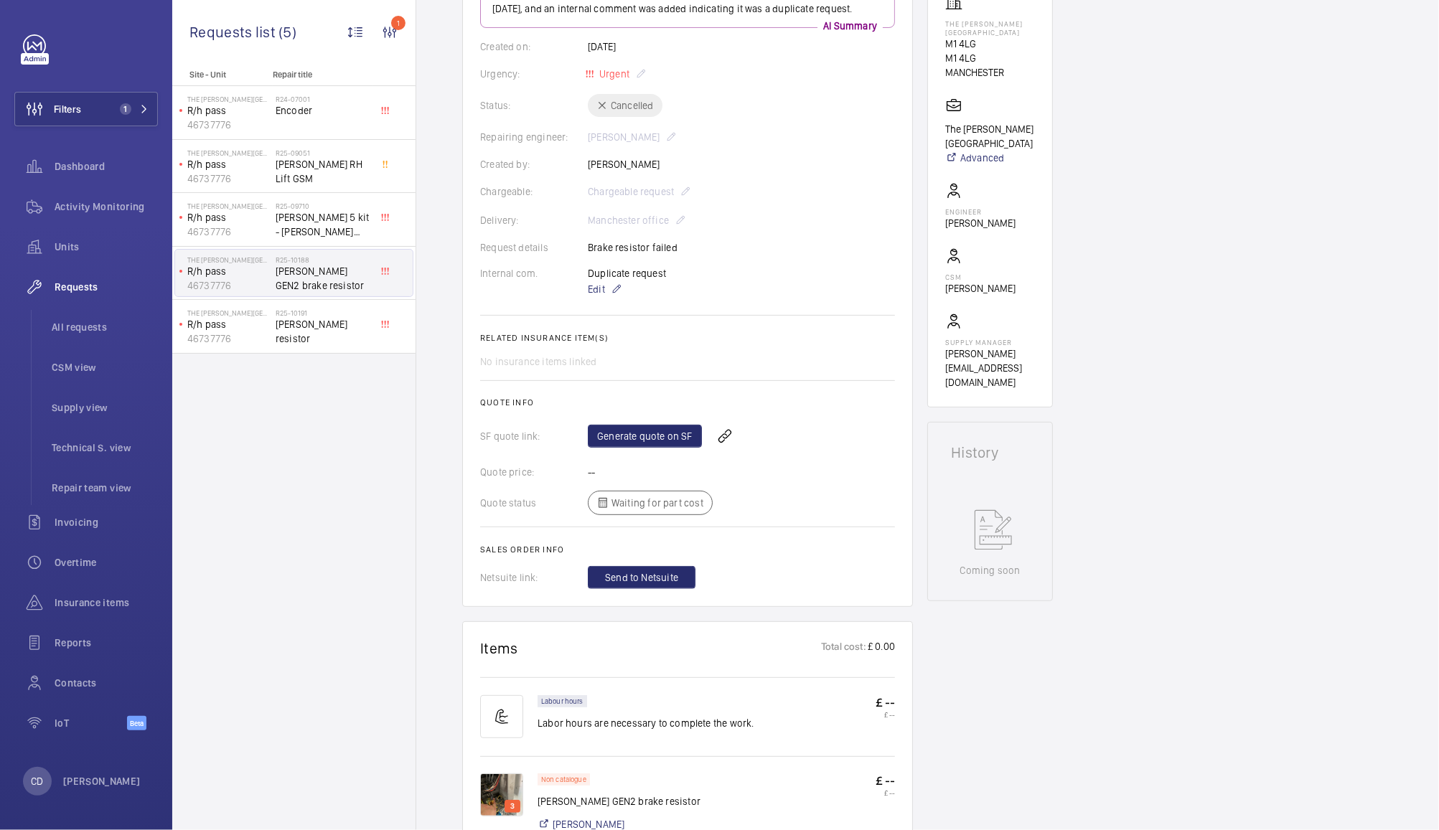
scroll to position [250, 0]
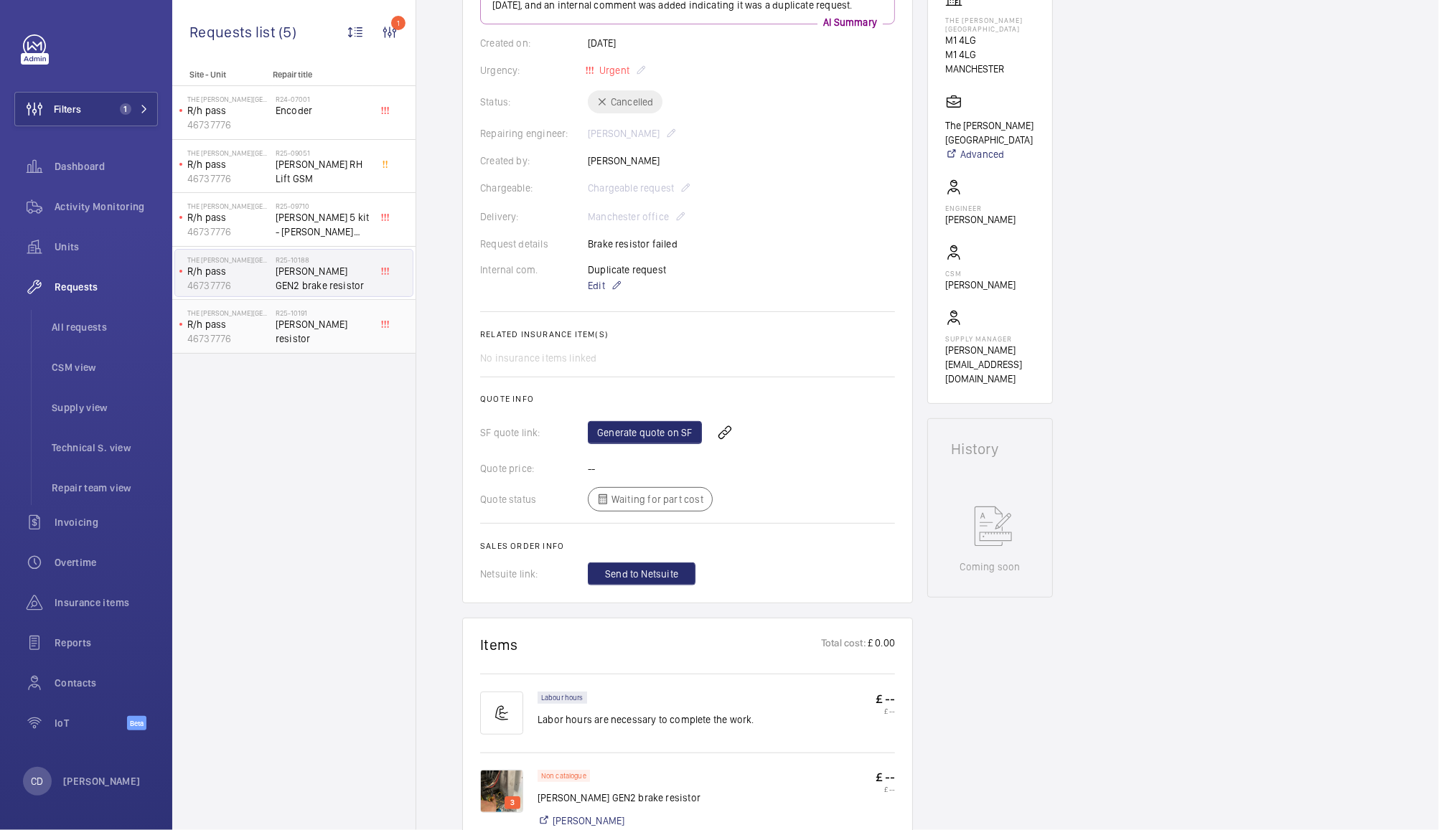
click at [306, 324] on span "Otis brake resistor" at bounding box center [323, 331] width 95 height 29
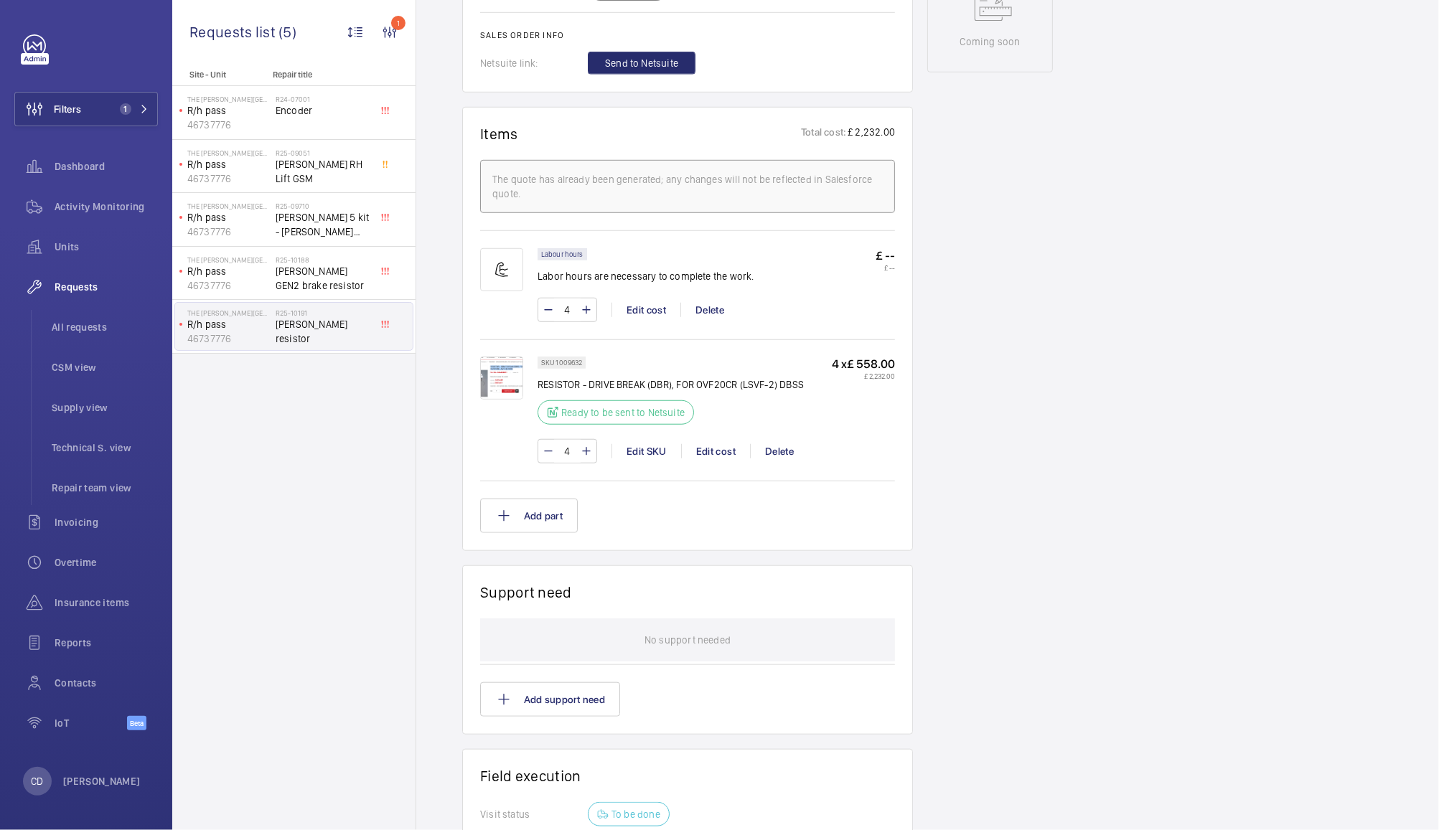
scroll to position [777, 0]
click at [506, 369] on img at bounding box center [501, 377] width 43 height 43
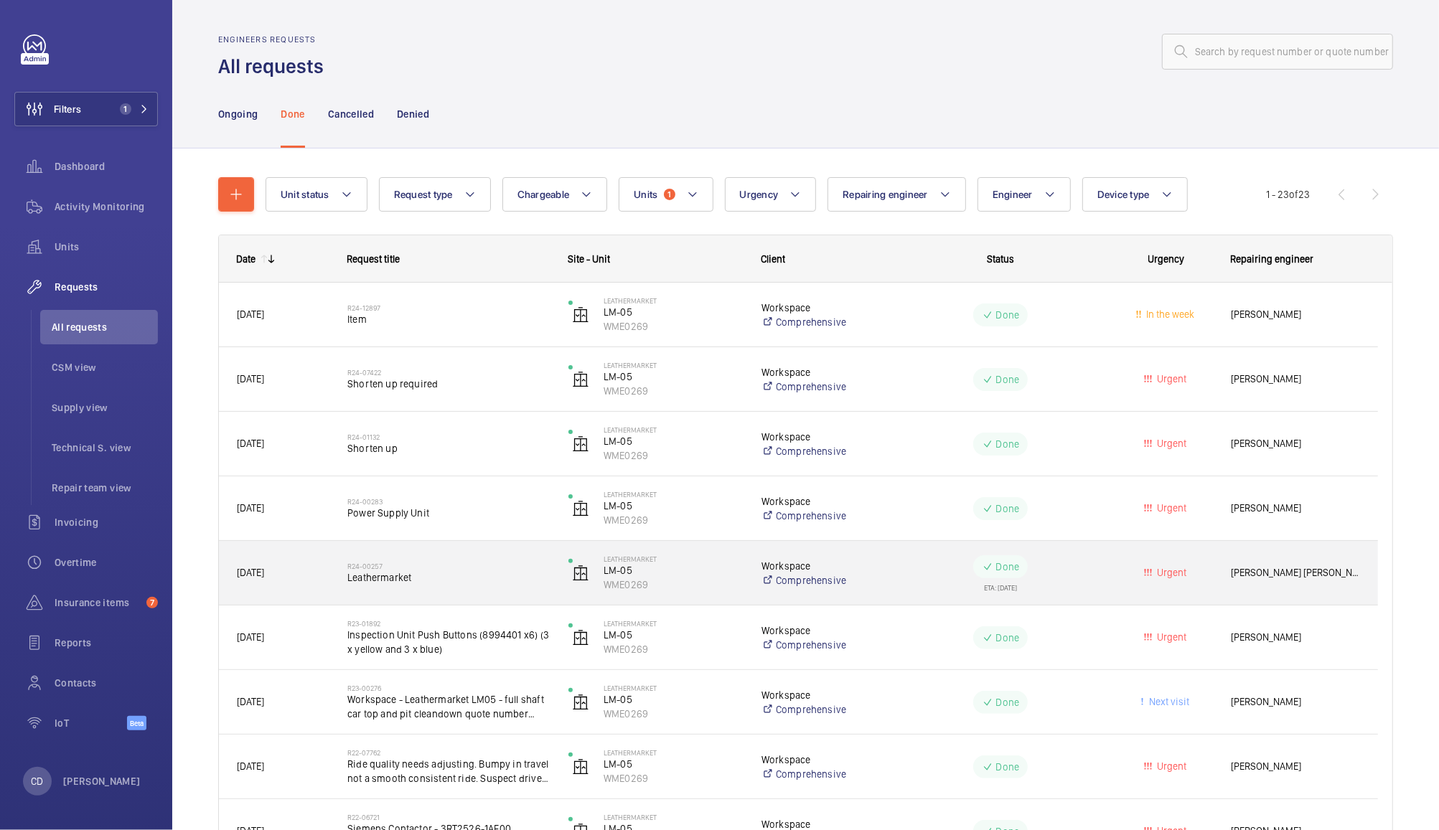
scroll to position [125, 0]
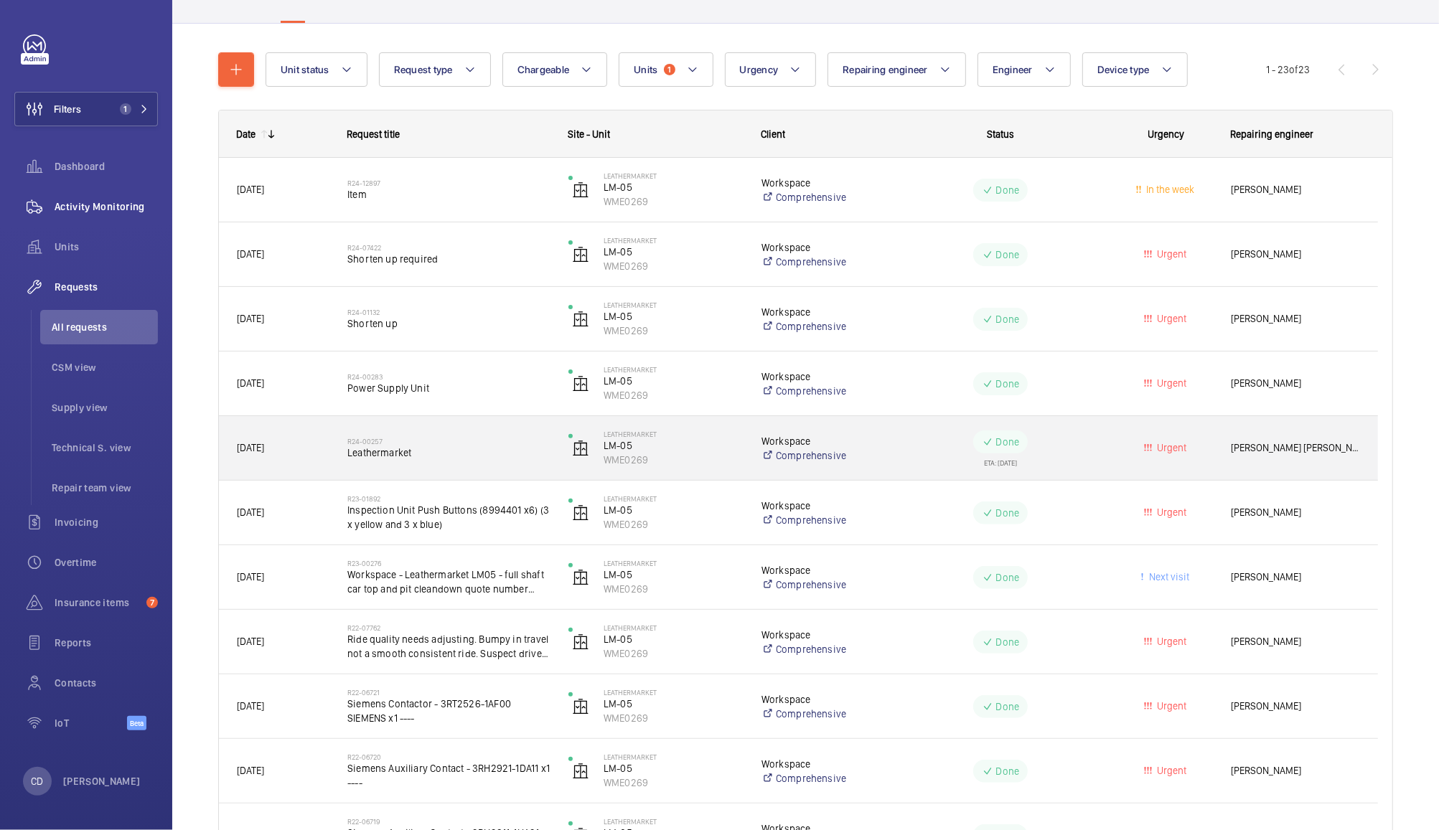
click at [79, 201] on span "Activity Monitoring" at bounding box center [106, 207] width 103 height 14
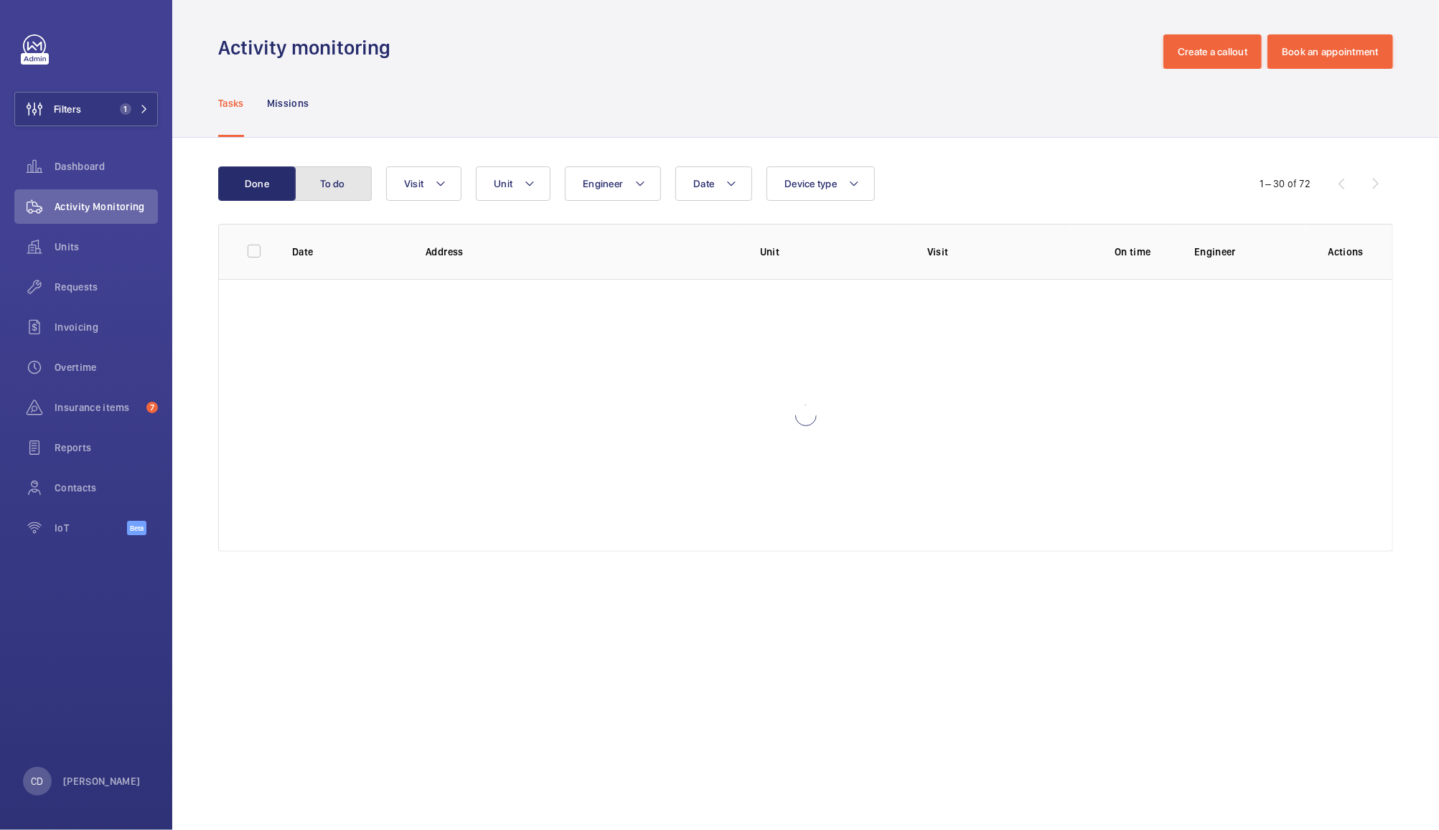
click at [344, 180] on button "To do" at bounding box center [333, 183] width 78 height 34
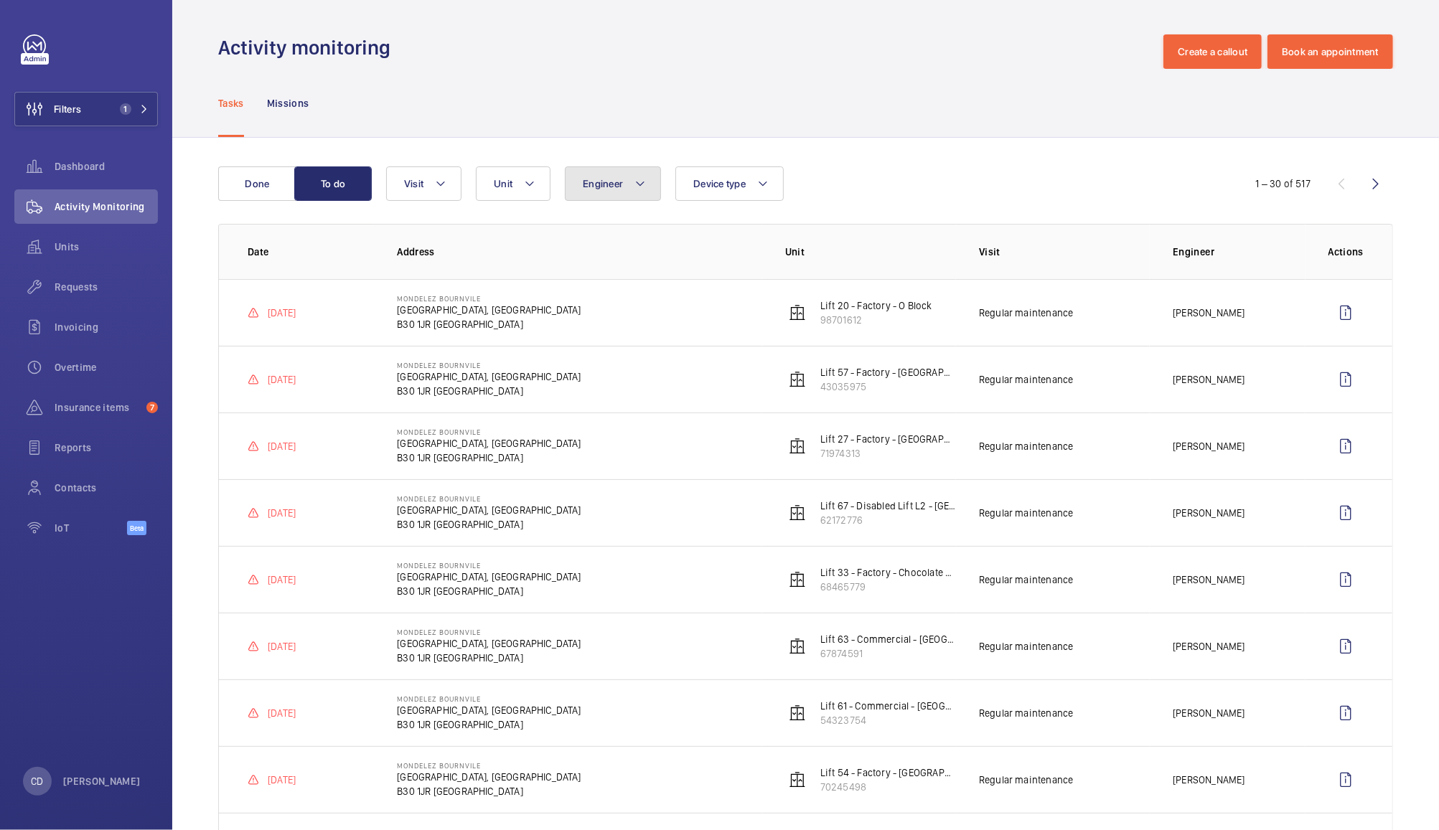
click at [619, 187] on span "Engineer" at bounding box center [603, 183] width 40 height 11
type input "ant"
click at [593, 281] on label "[PERSON_NAME]" at bounding box center [691, 281] width 250 height 34
click at [593, 281] on input "[PERSON_NAME]" at bounding box center [586, 281] width 29 height 29
checkbox input "true"
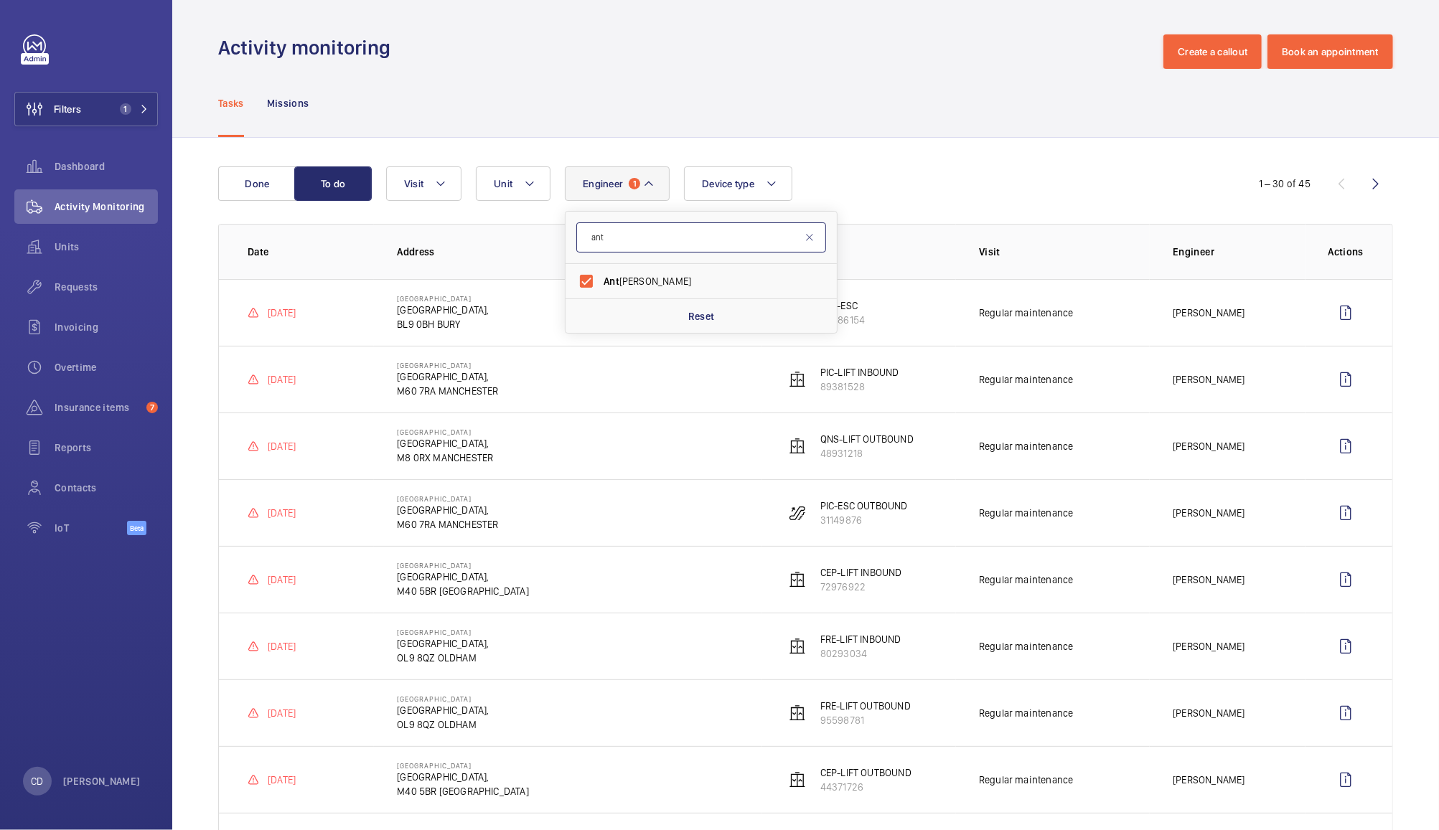
click at [817, 225] on input "ant" at bounding box center [701, 237] width 250 height 30
click at [805, 228] on input "ant" at bounding box center [701, 237] width 250 height 30
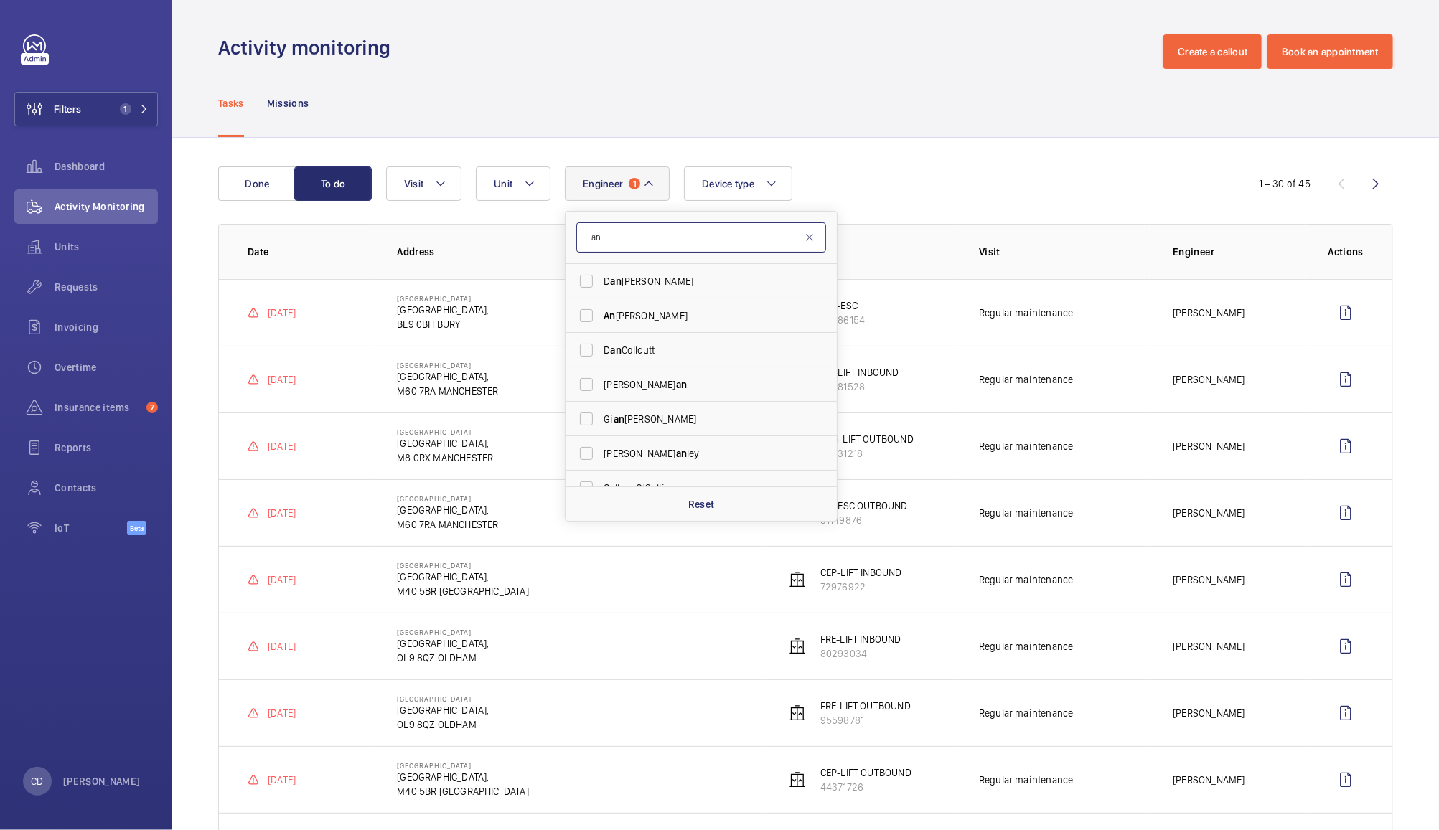
type input "a"
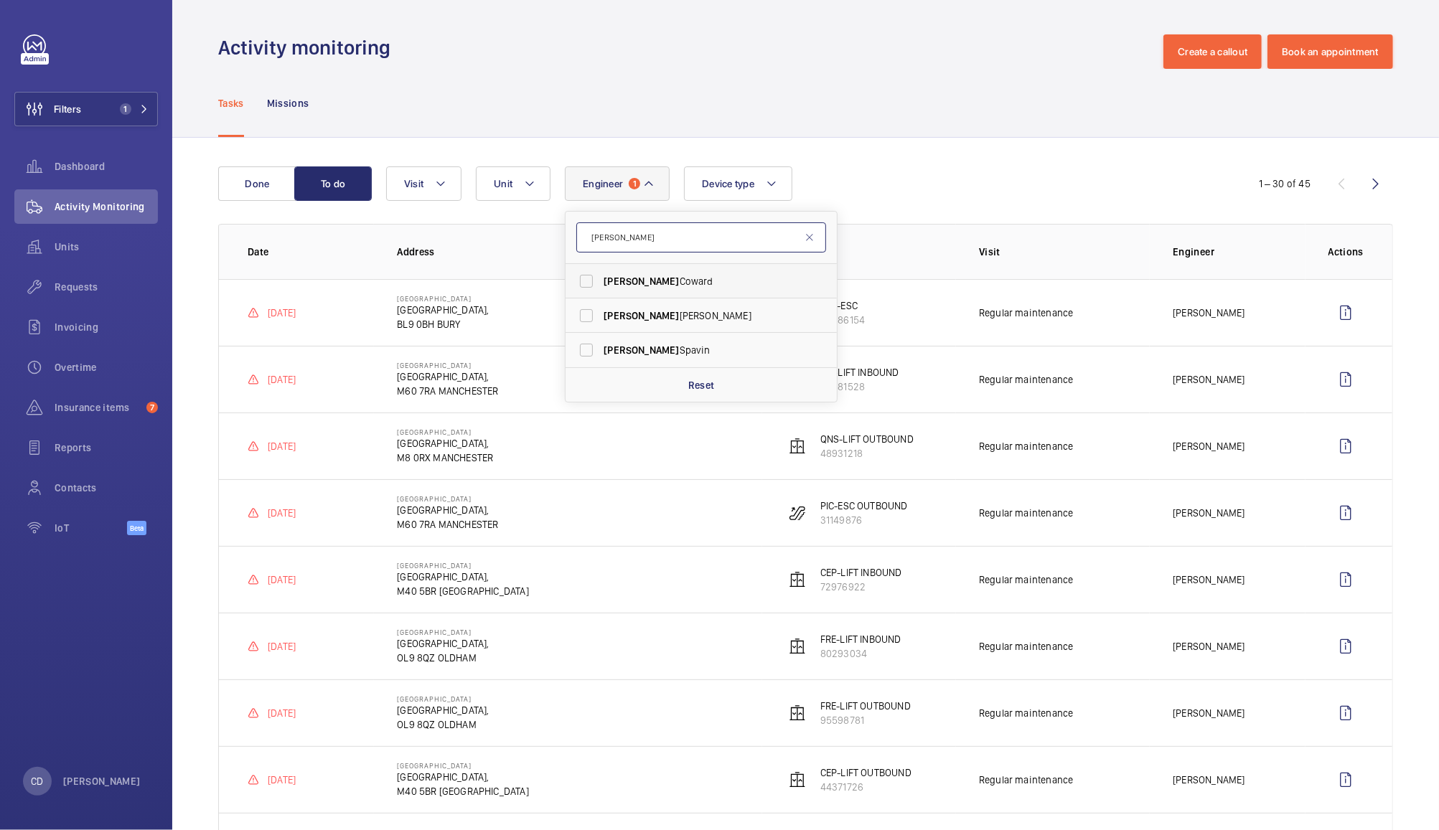
type input "[PERSON_NAME]"
click at [585, 276] on label "[PERSON_NAME]" at bounding box center [691, 281] width 250 height 34
click at [585, 276] on input "[PERSON_NAME]" at bounding box center [586, 281] width 29 height 29
checkbox input "true"
click at [881, 176] on div "Engineer 2 [PERSON_NAME] [PERSON_NAME] [PERSON_NAME] Reset Unit Device type Vis…" at bounding box center [803, 183] width 835 height 34
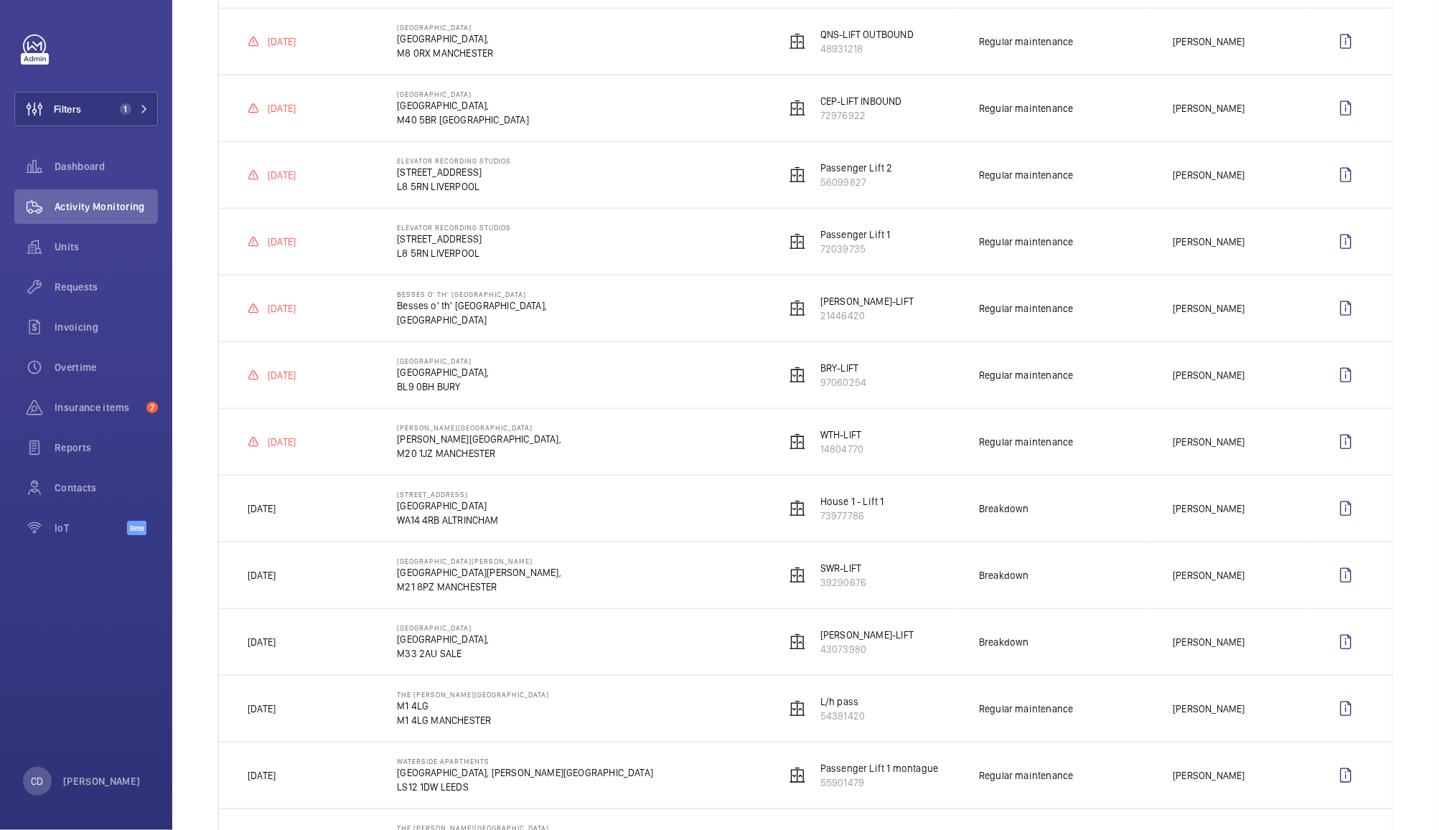
scroll to position [1273, 0]
click at [72, 294] on span "Requests" at bounding box center [106, 287] width 103 height 14
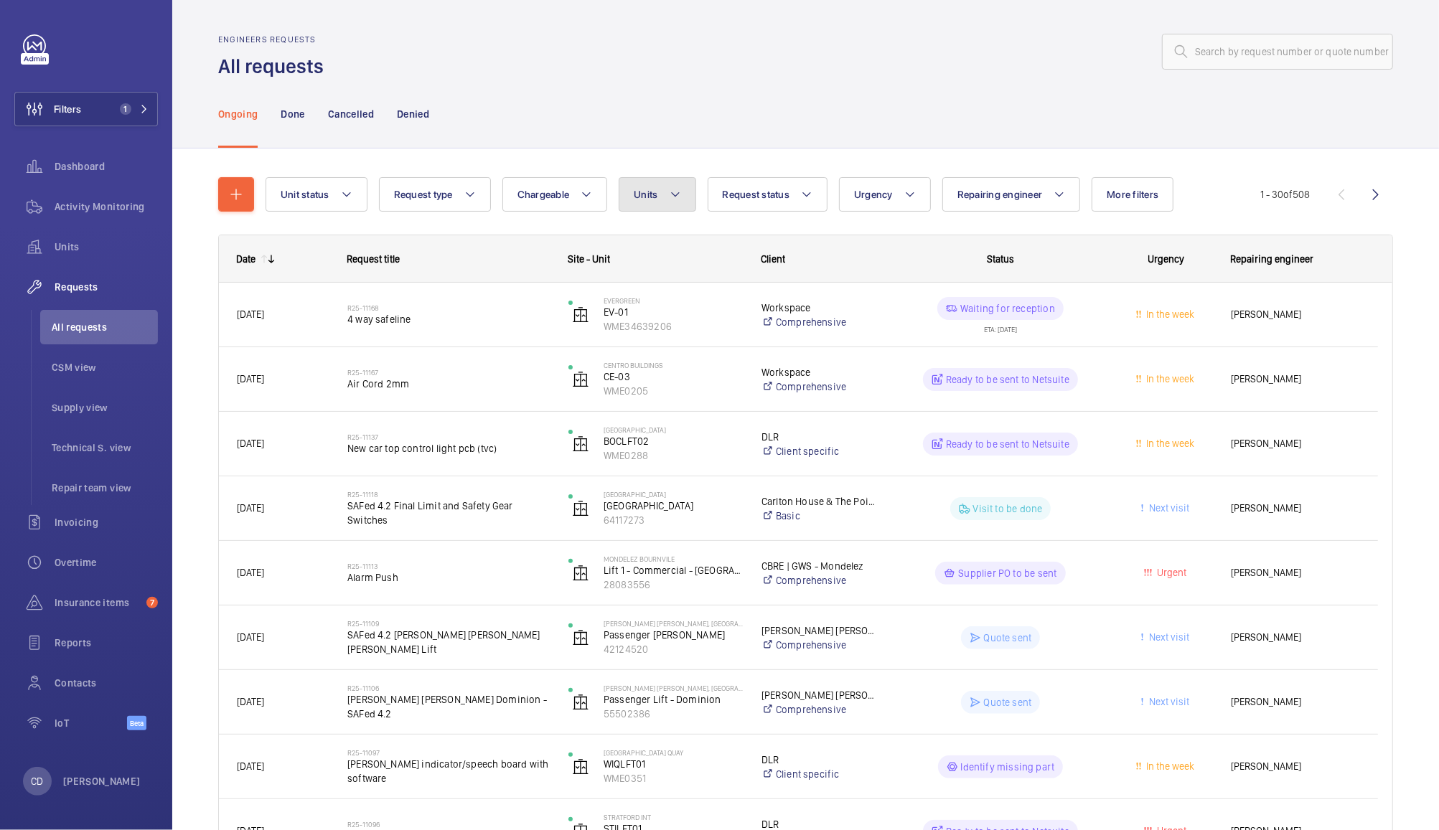
click at [652, 194] on span "Units" at bounding box center [646, 194] width 24 height 11
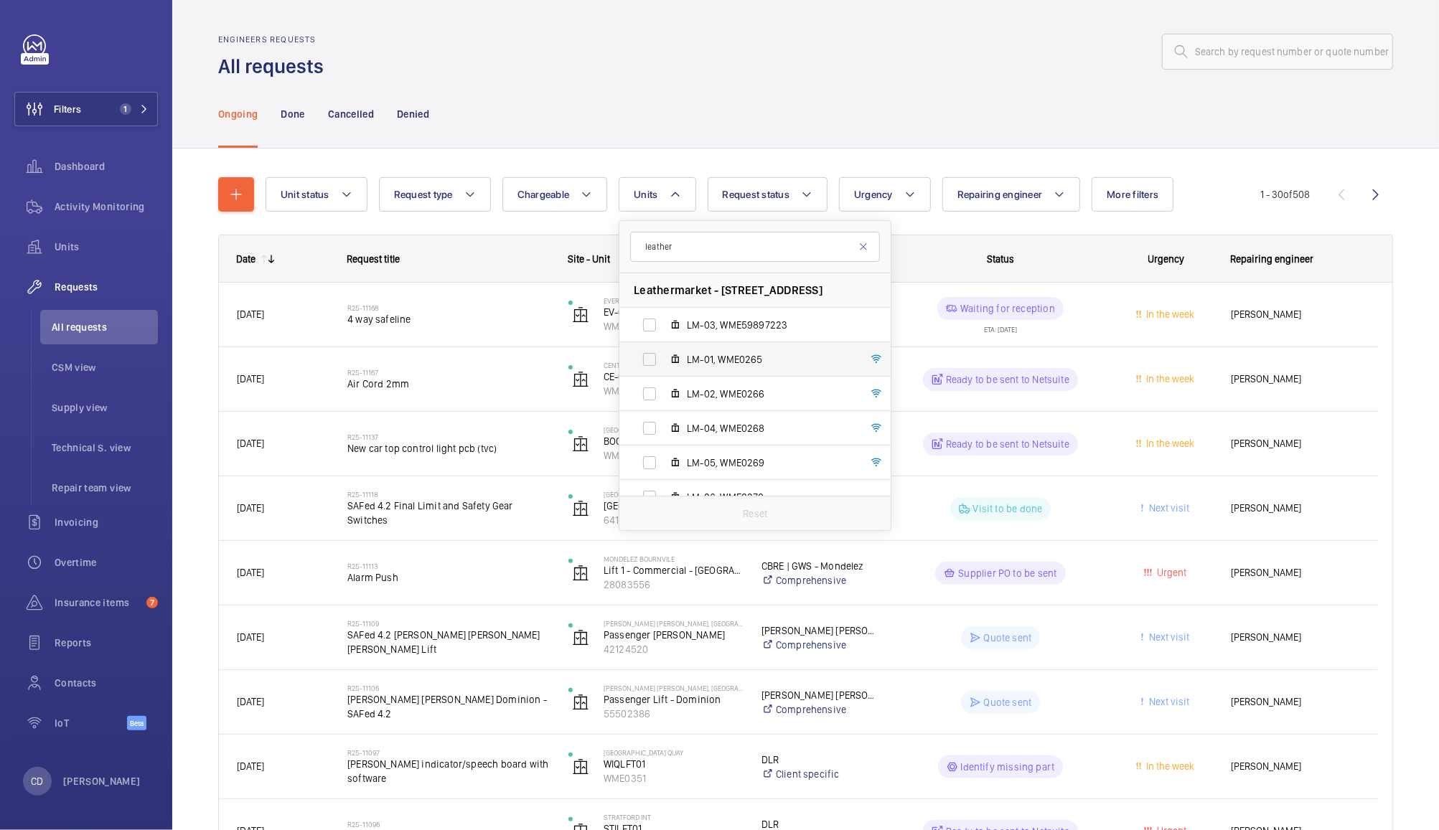
type input "leather"
click at [649, 322] on label "LM-03, WME59897223" at bounding box center [743, 325] width 248 height 34
click at [649, 322] on input "LM-03, WME59897223" at bounding box center [649, 325] width 29 height 29
checkbox input "true"
click at [654, 355] on label "LM-01, WME0265" at bounding box center [743, 359] width 248 height 34
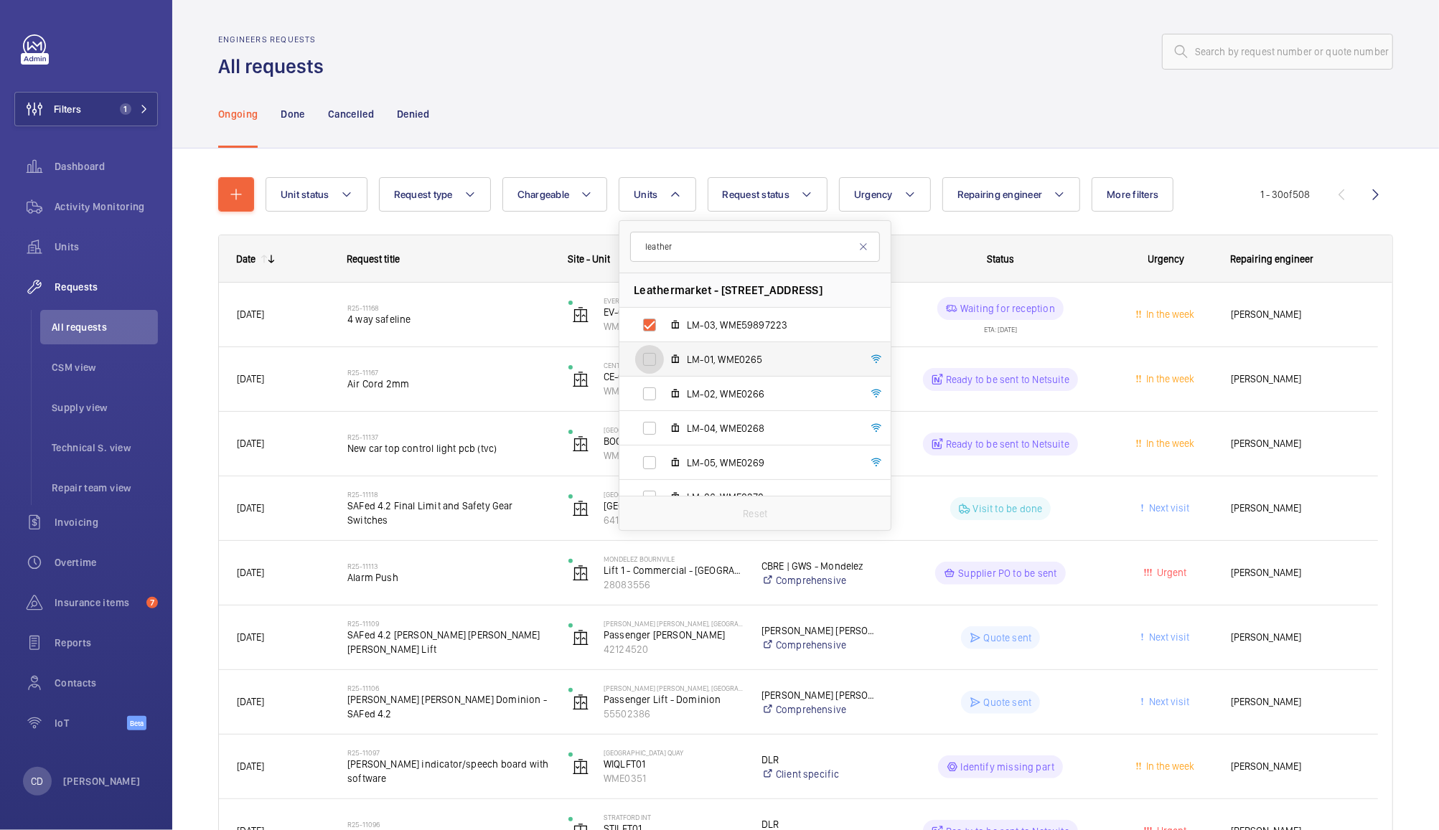
click at [654, 355] on input "LM-01, WME0265" at bounding box center [649, 359] width 29 height 29
checkbox input "true"
click at [652, 393] on label "LM-02, WME0266" at bounding box center [743, 394] width 248 height 34
click at [652, 393] on input "LM-02, WME0266" at bounding box center [649, 394] width 29 height 29
checkbox input "true"
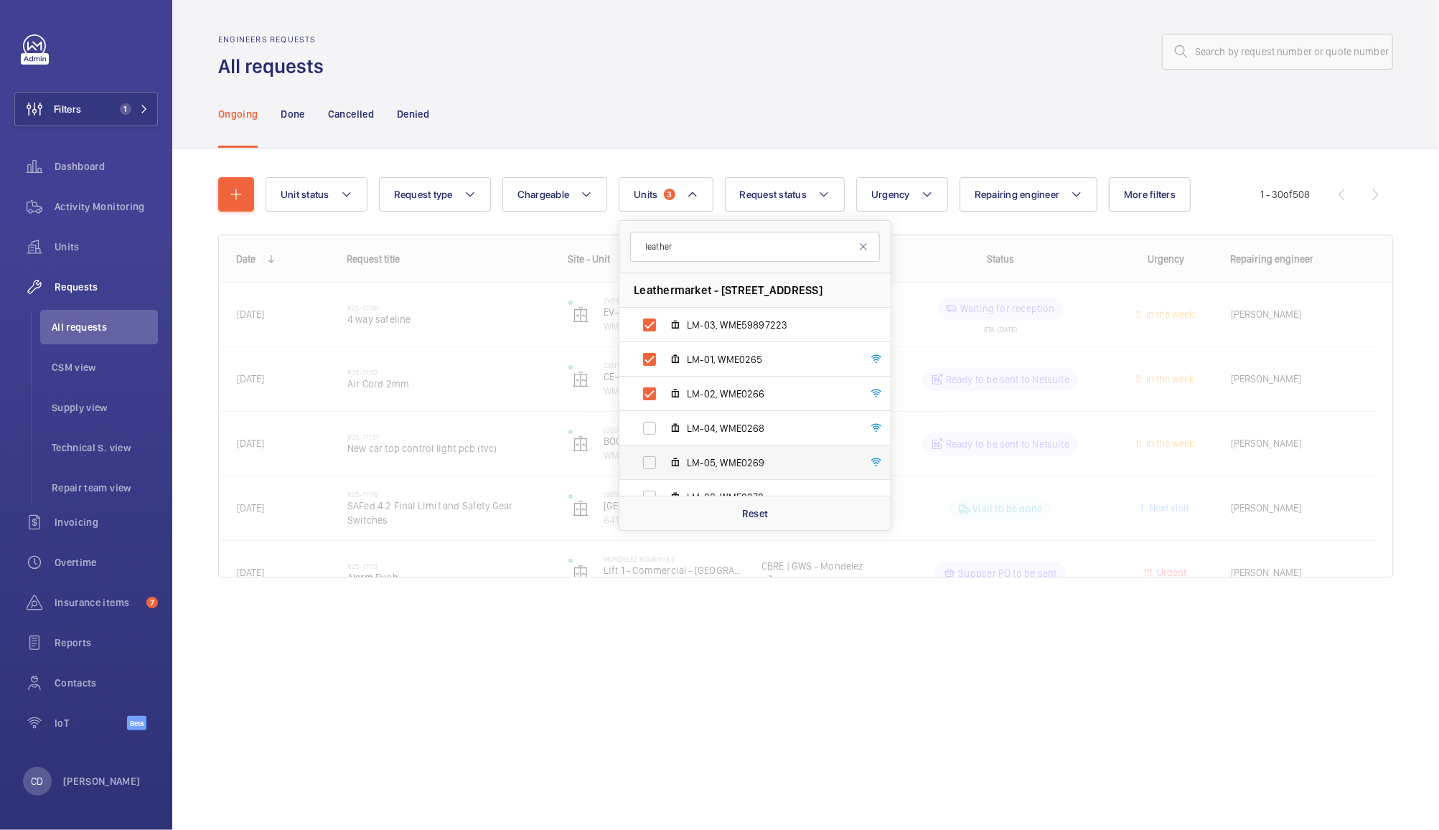
click at [651, 426] on label "LM-04, WME0268" at bounding box center [743, 428] width 248 height 34
click at [651, 426] on input "LM-04, WME0268" at bounding box center [649, 428] width 29 height 29
checkbox input "true"
click at [652, 476] on label "LM-05, WME0269" at bounding box center [743, 463] width 248 height 34
click at [652, 476] on input "LM-05, WME0269" at bounding box center [649, 463] width 29 height 29
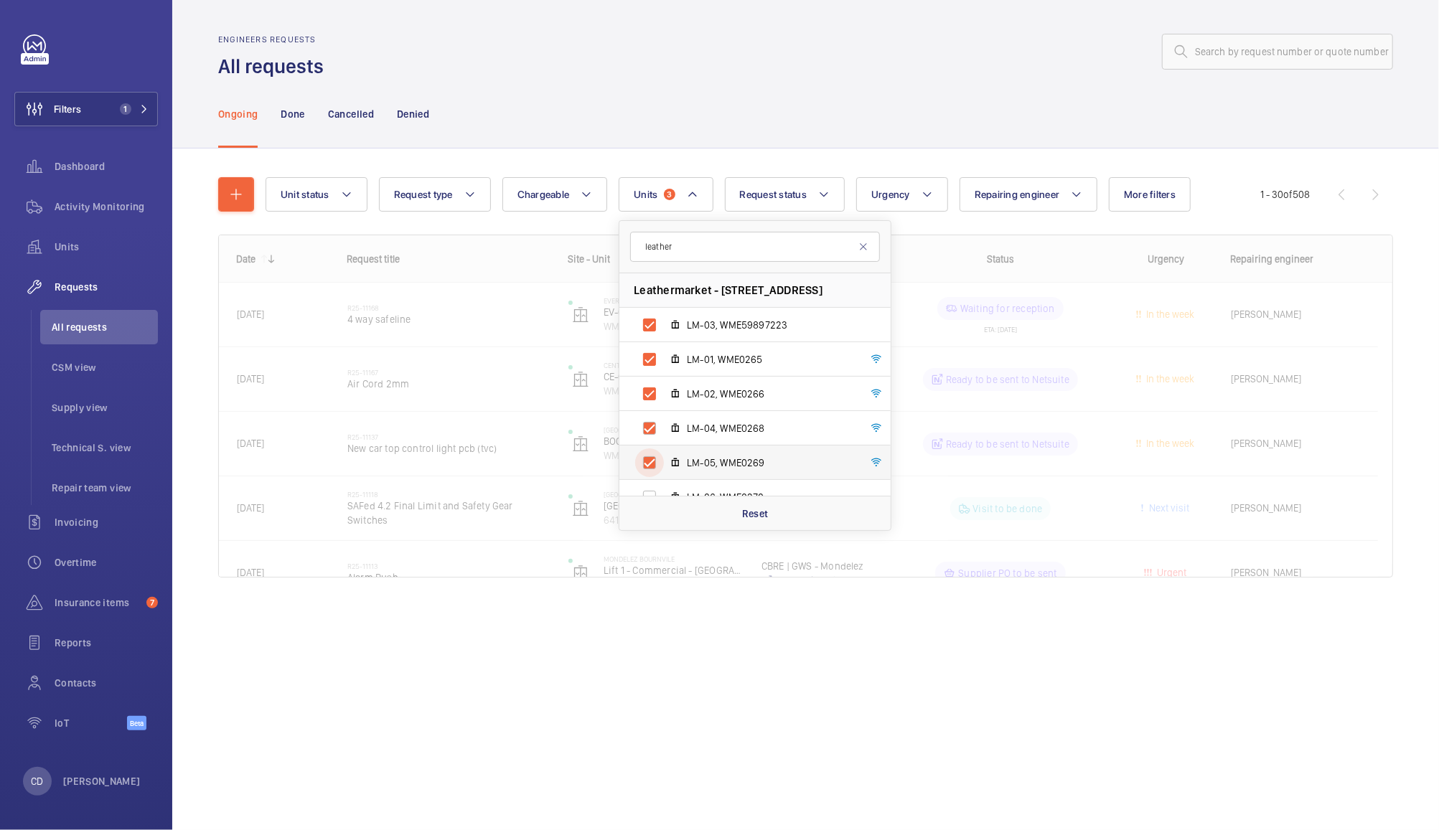
checkbox input "true"
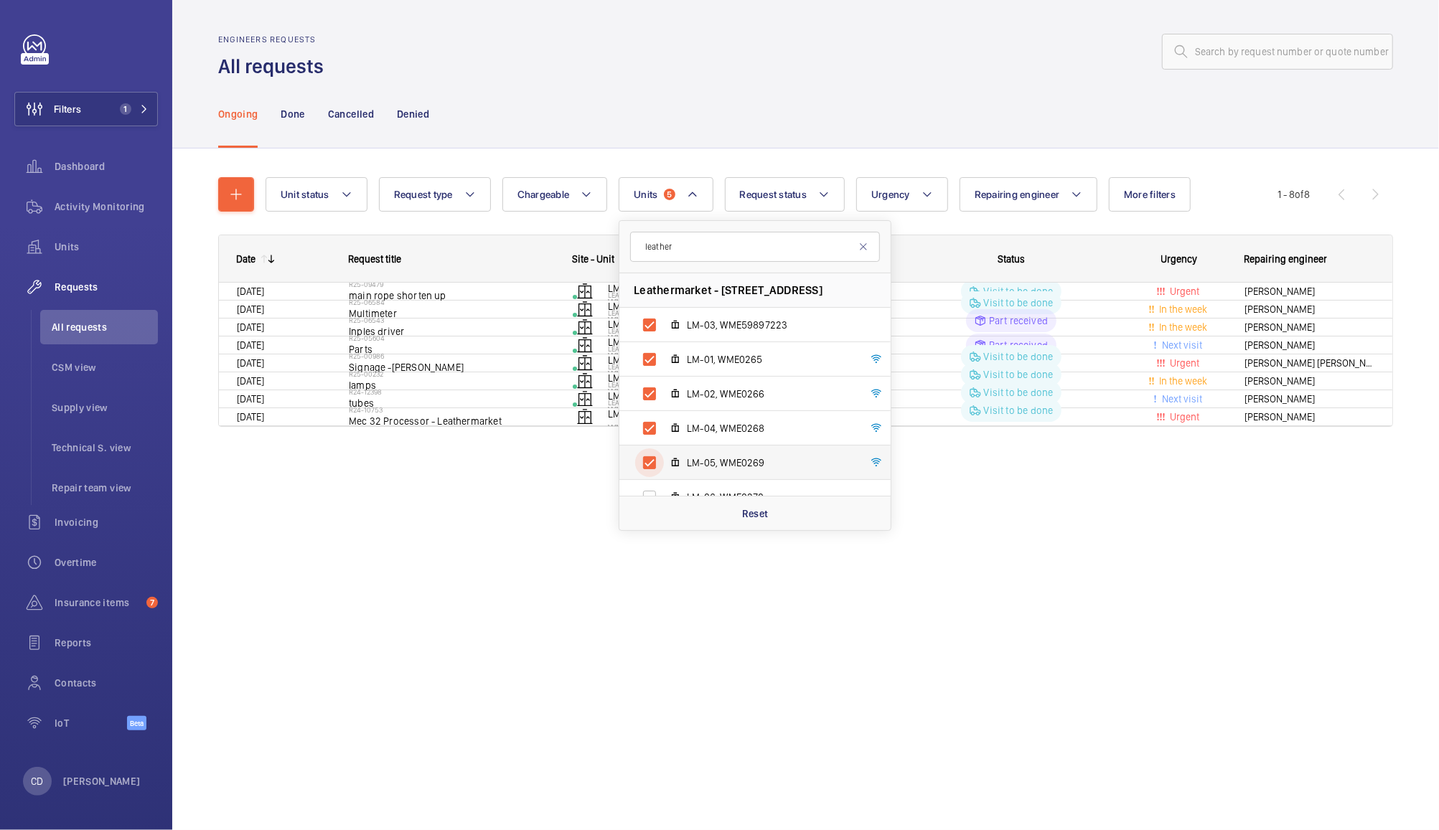
scroll to position [142, 0]
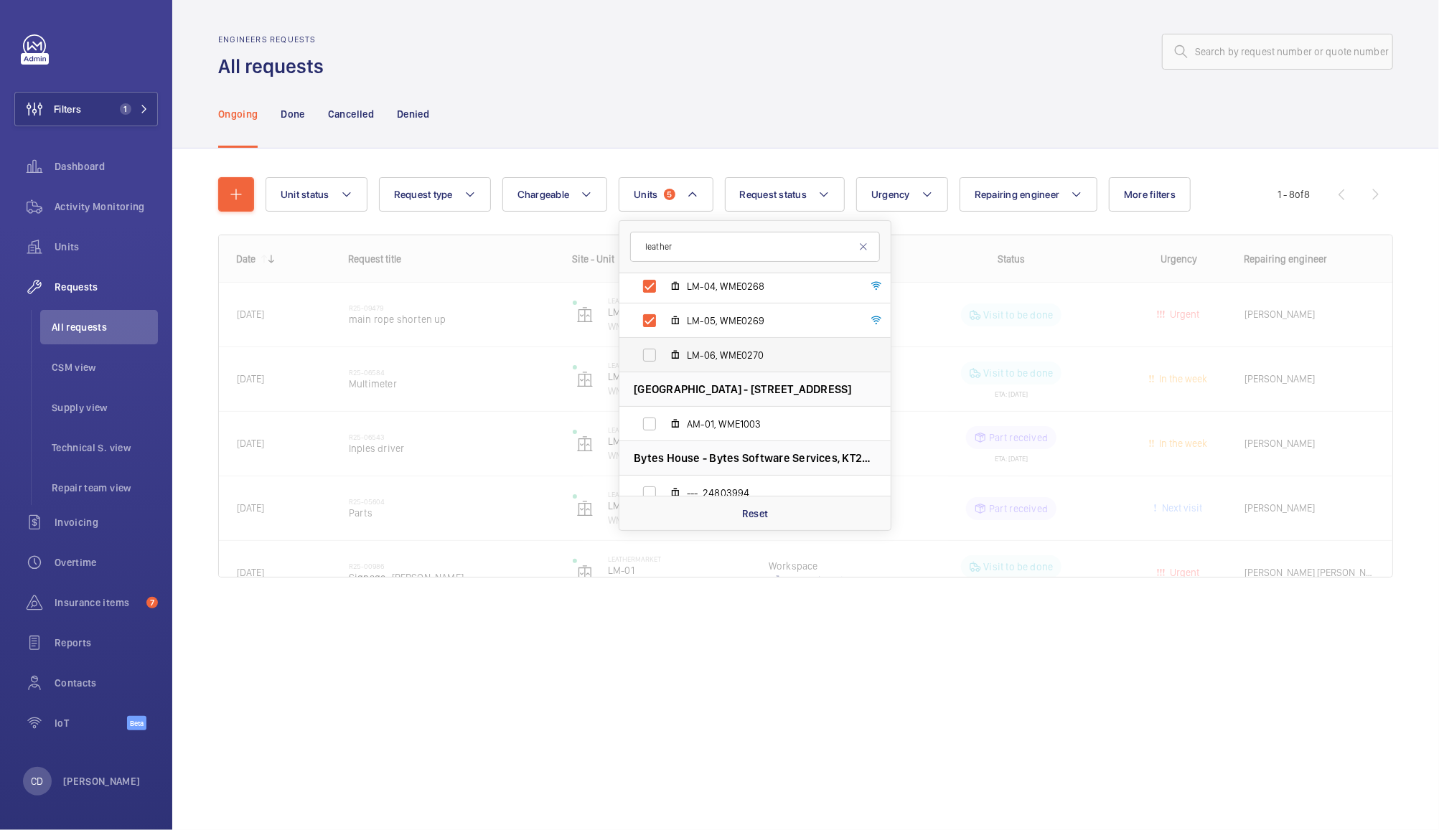
click at [660, 352] on label "LM-06, WME0270" at bounding box center [743, 355] width 248 height 34
click at [660, 352] on input "LM-06, WME0270" at bounding box center [649, 355] width 29 height 29
checkbox input "true"
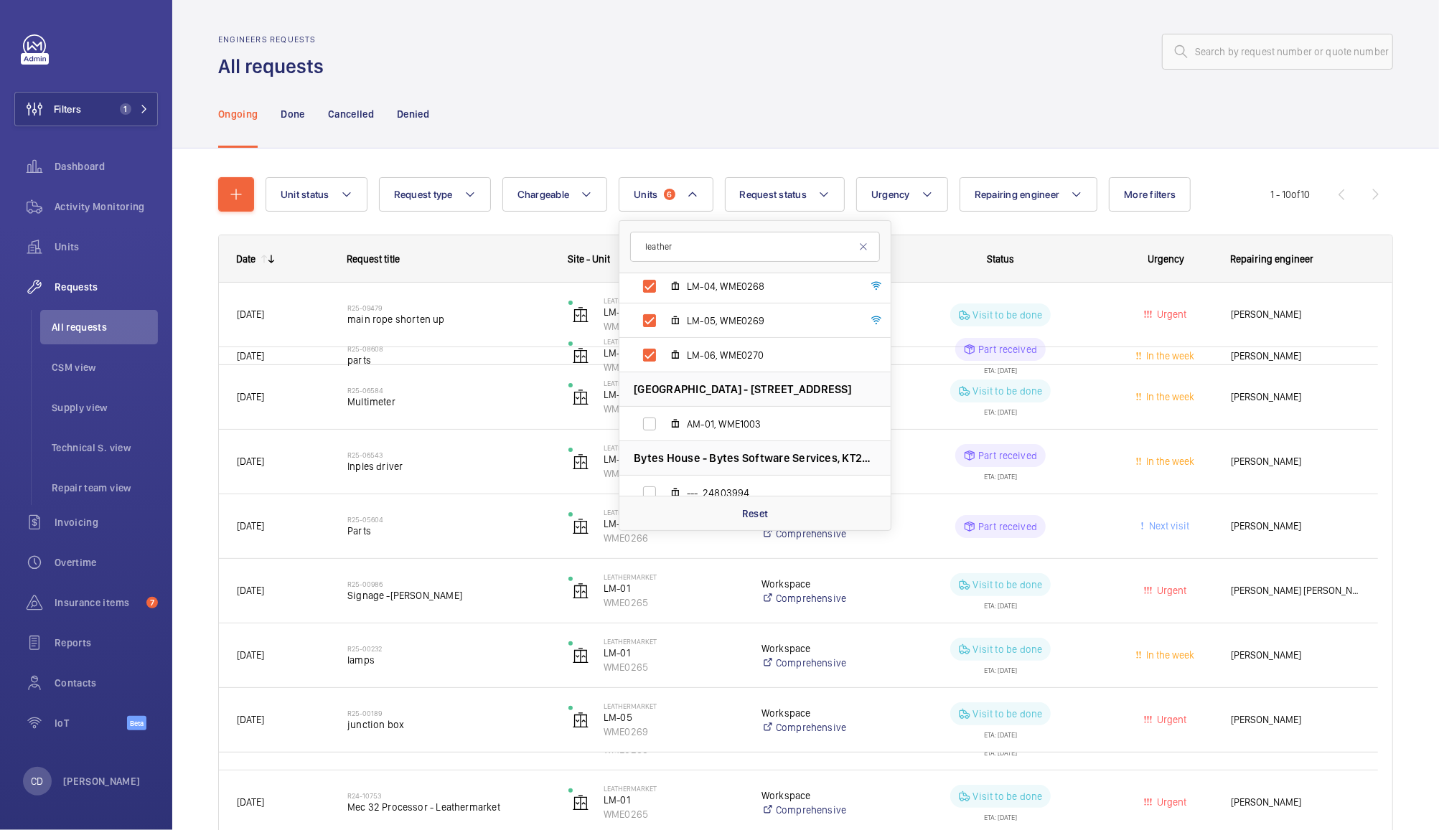
click at [901, 85] on div "Ongoing Done Cancelled Denied" at bounding box center [805, 114] width 1175 height 68
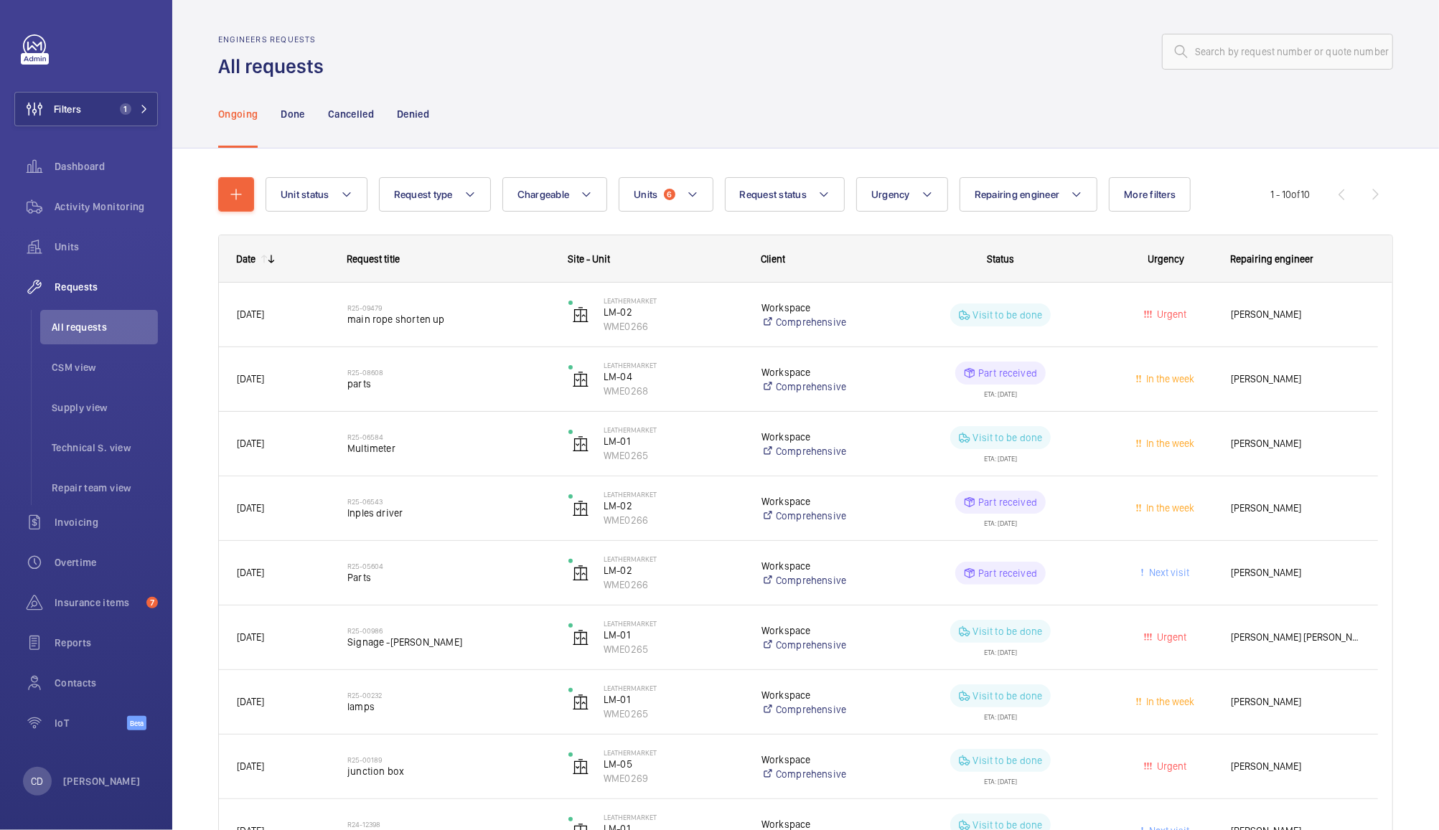
scroll to position [9, 0]
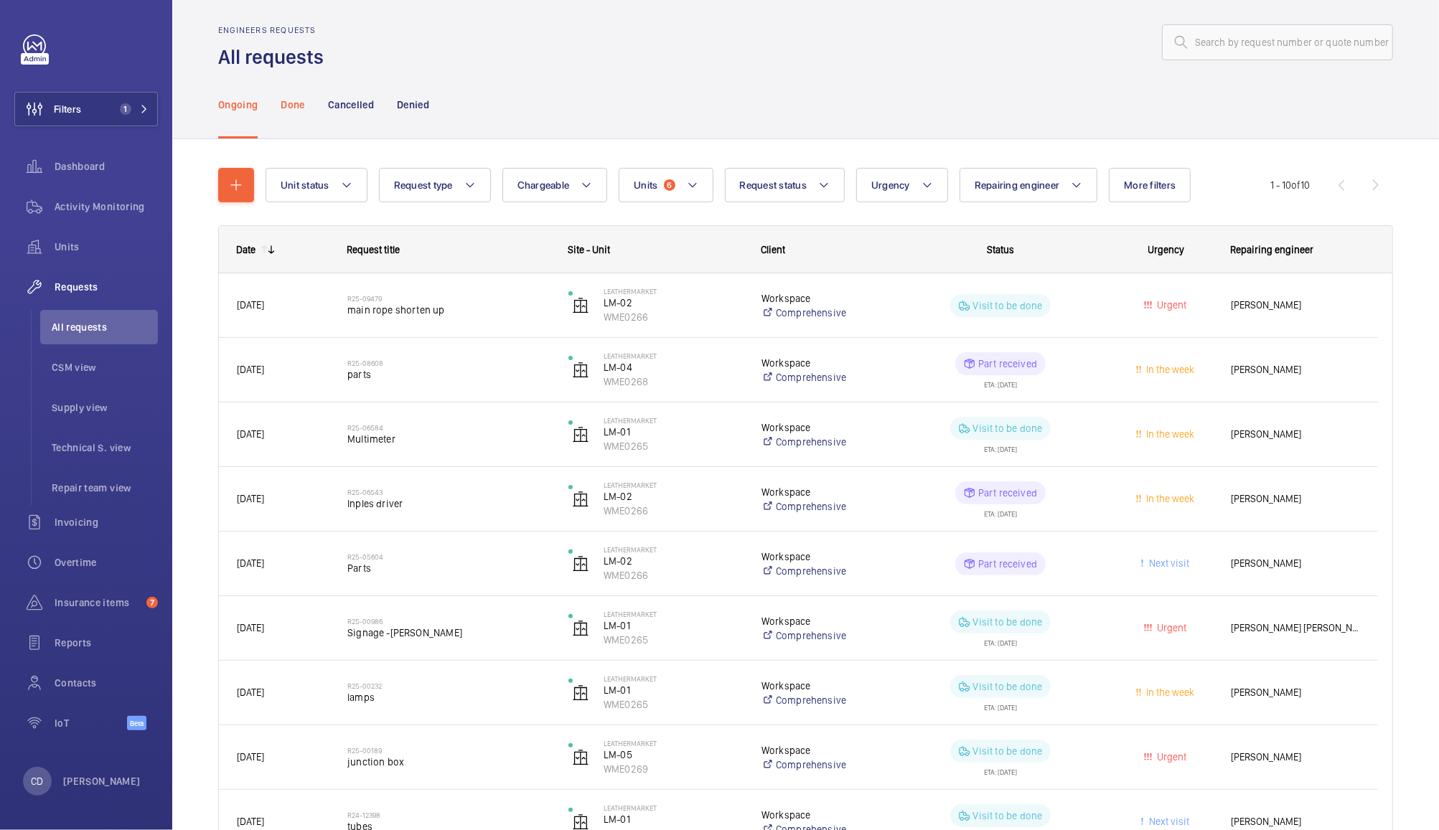
click at [290, 105] on p "Done" at bounding box center [293, 105] width 24 height 14
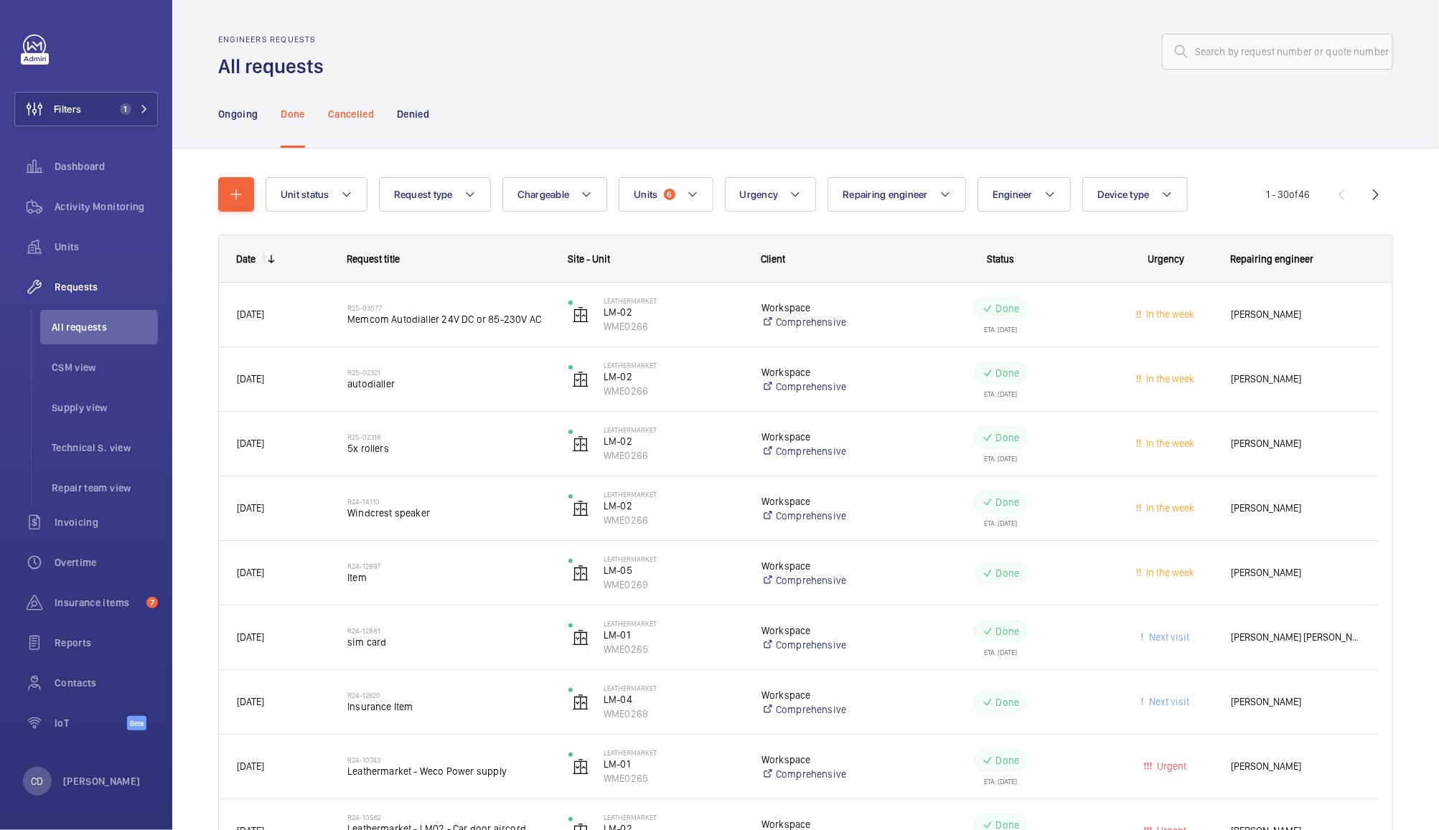
click at [351, 121] on div "Cancelled" at bounding box center [351, 114] width 46 height 68
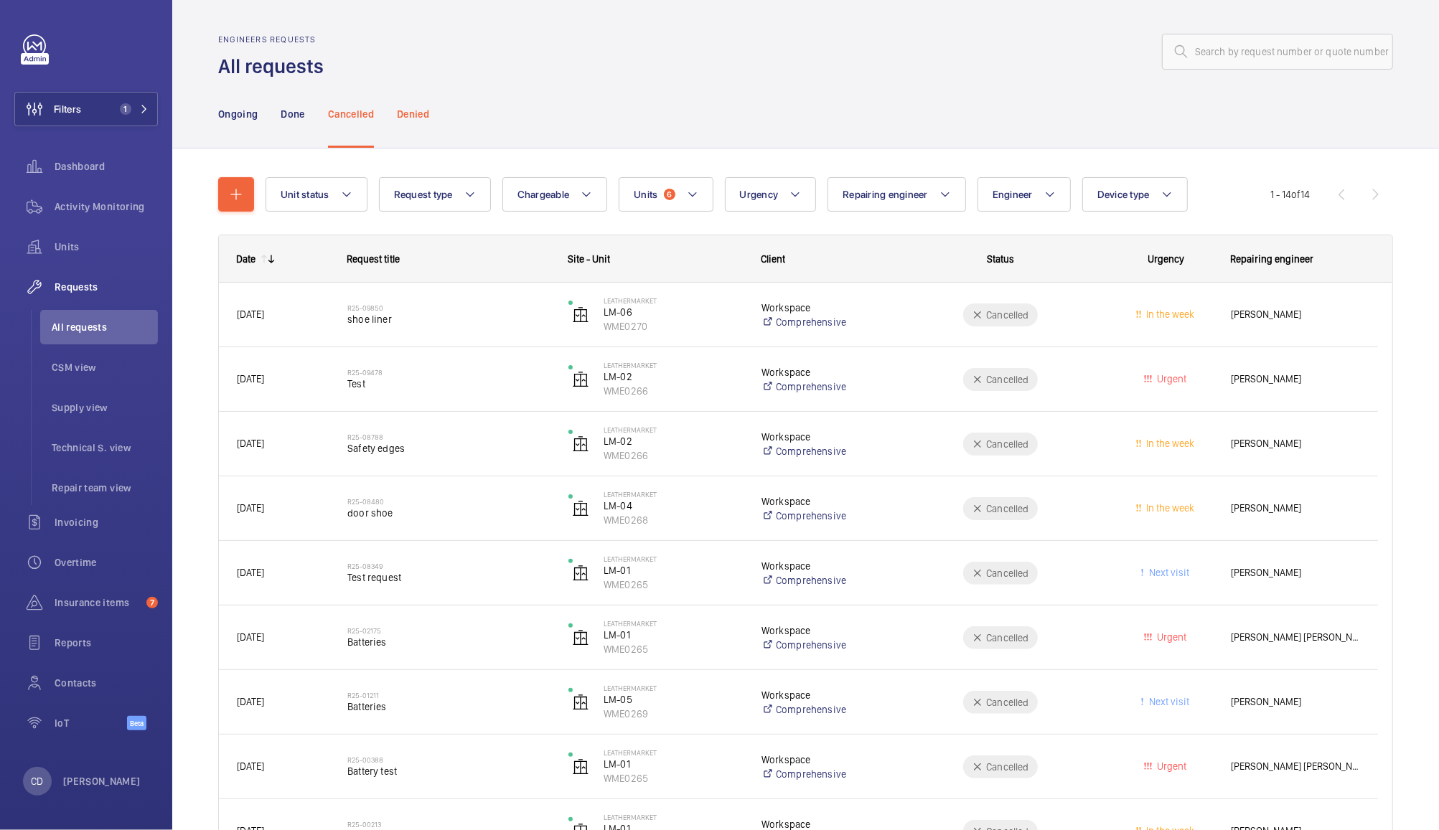
click at [403, 128] on div "Denied" at bounding box center [413, 114] width 32 height 68
